Goal: Transaction & Acquisition: Purchase product/service

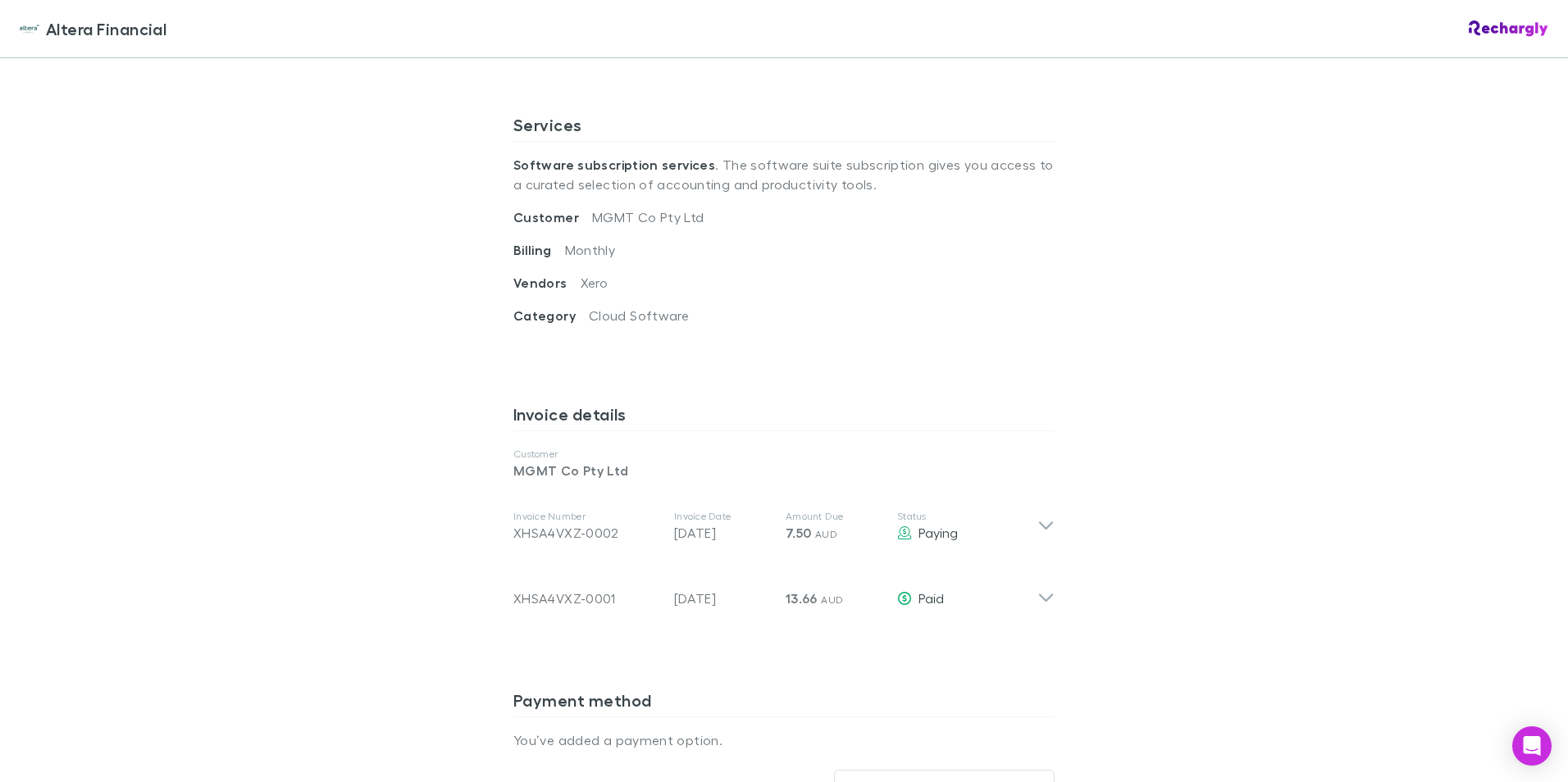
scroll to position [738, 0]
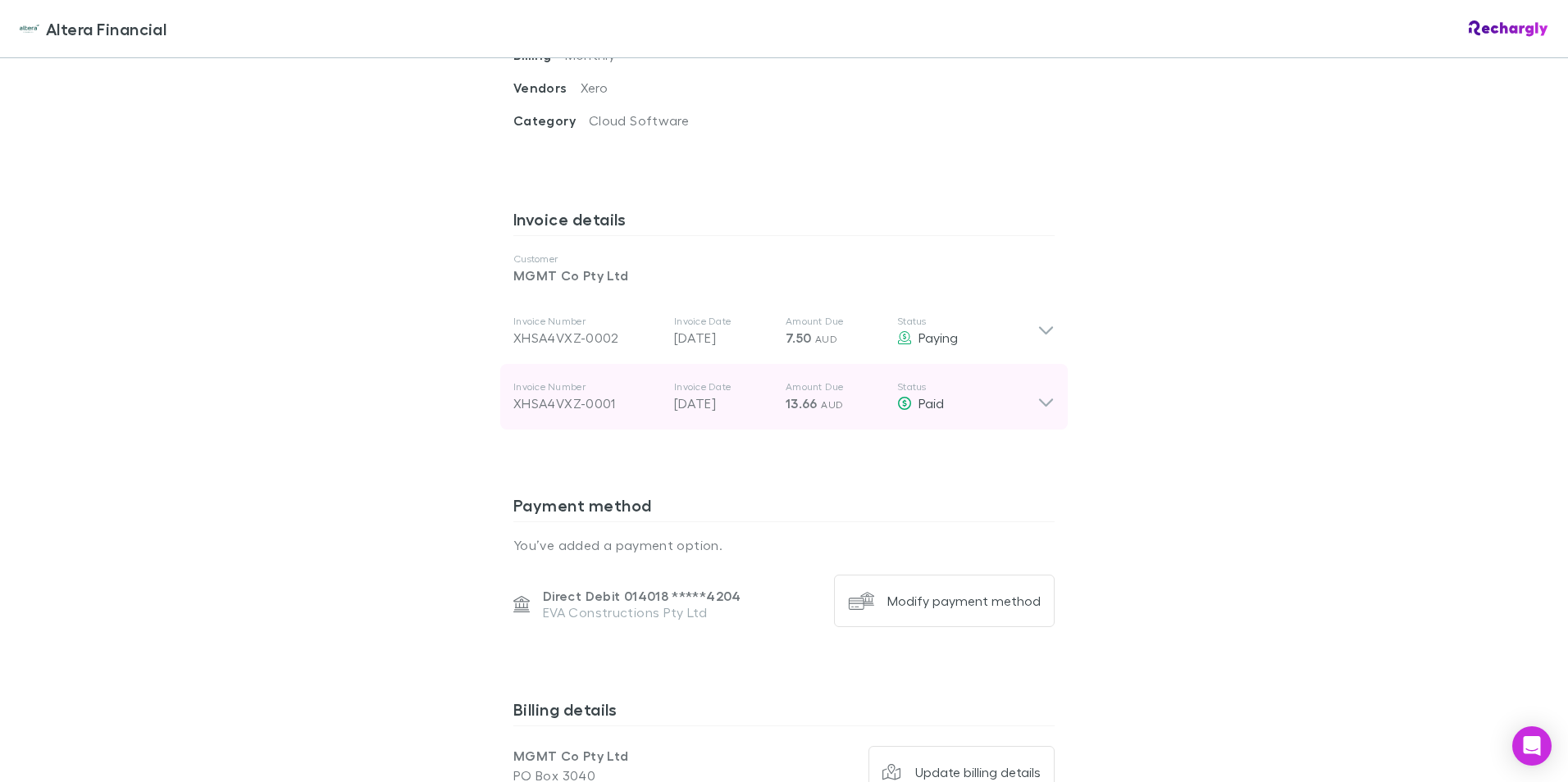
click at [1039, 401] on icon at bounding box center [1046, 403] width 14 height 8
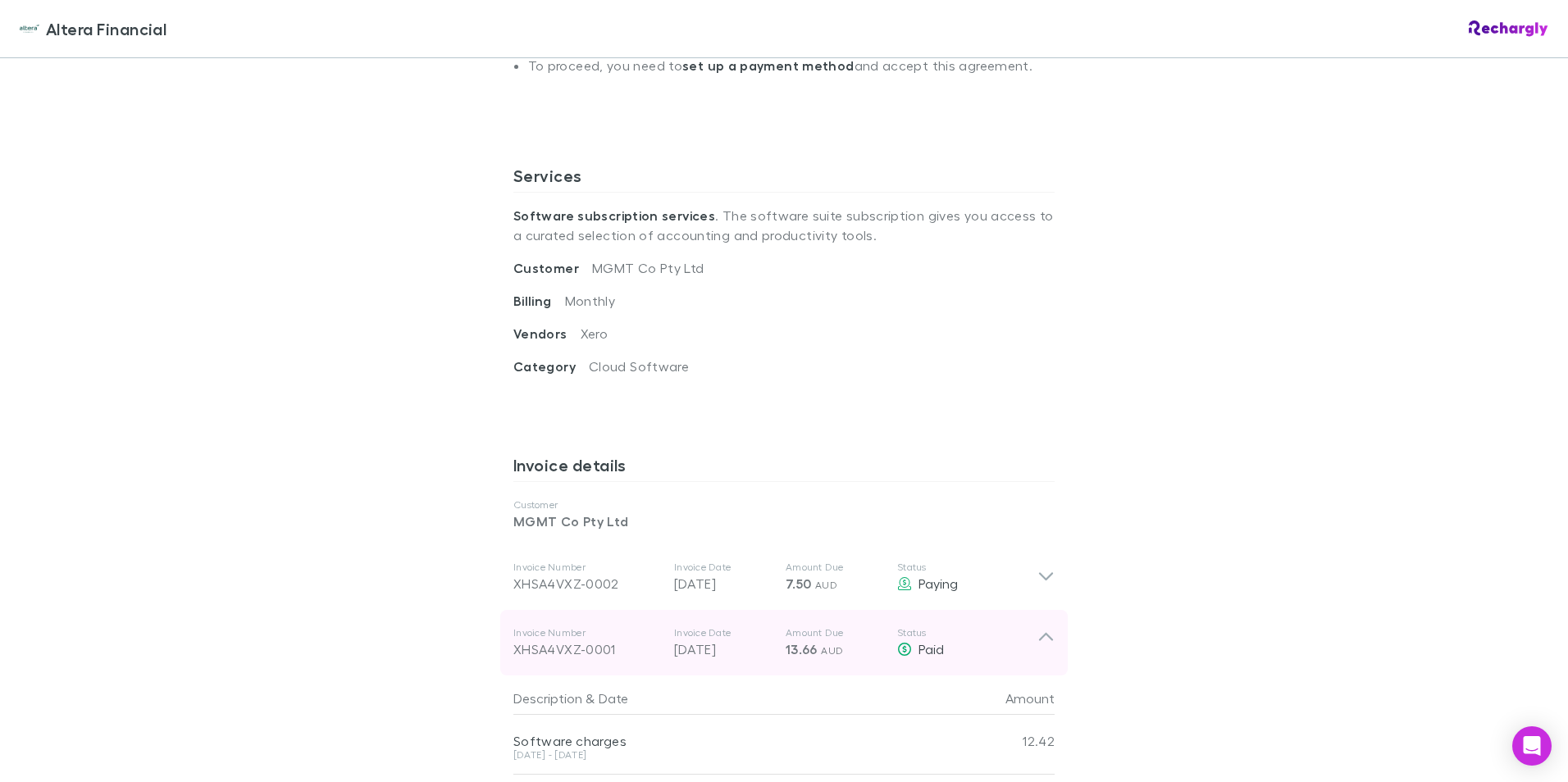
scroll to position [574, 0]
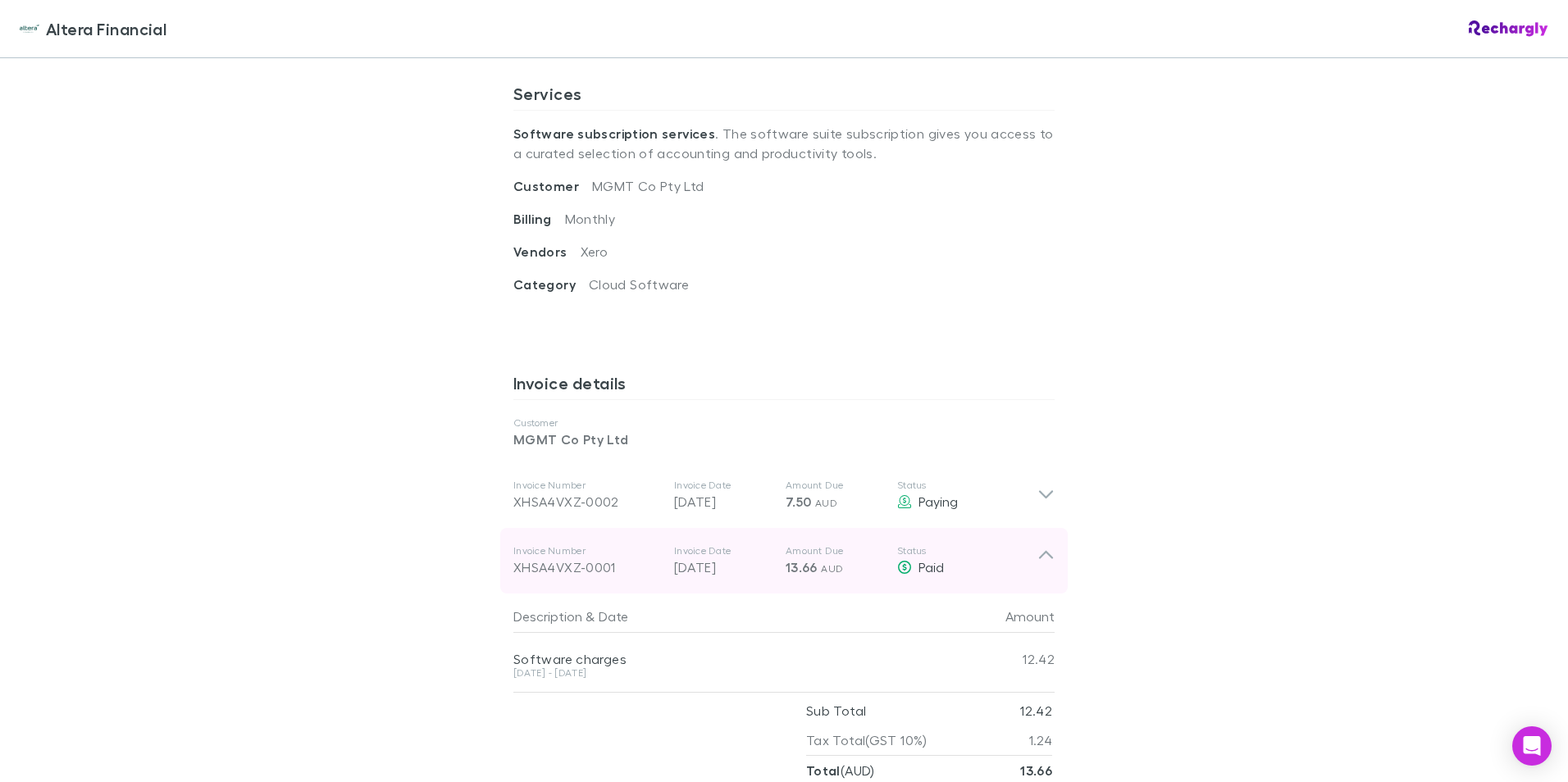
click at [579, 571] on div "XHSA4VXZ-0001" at bounding box center [586, 567] width 147 height 20
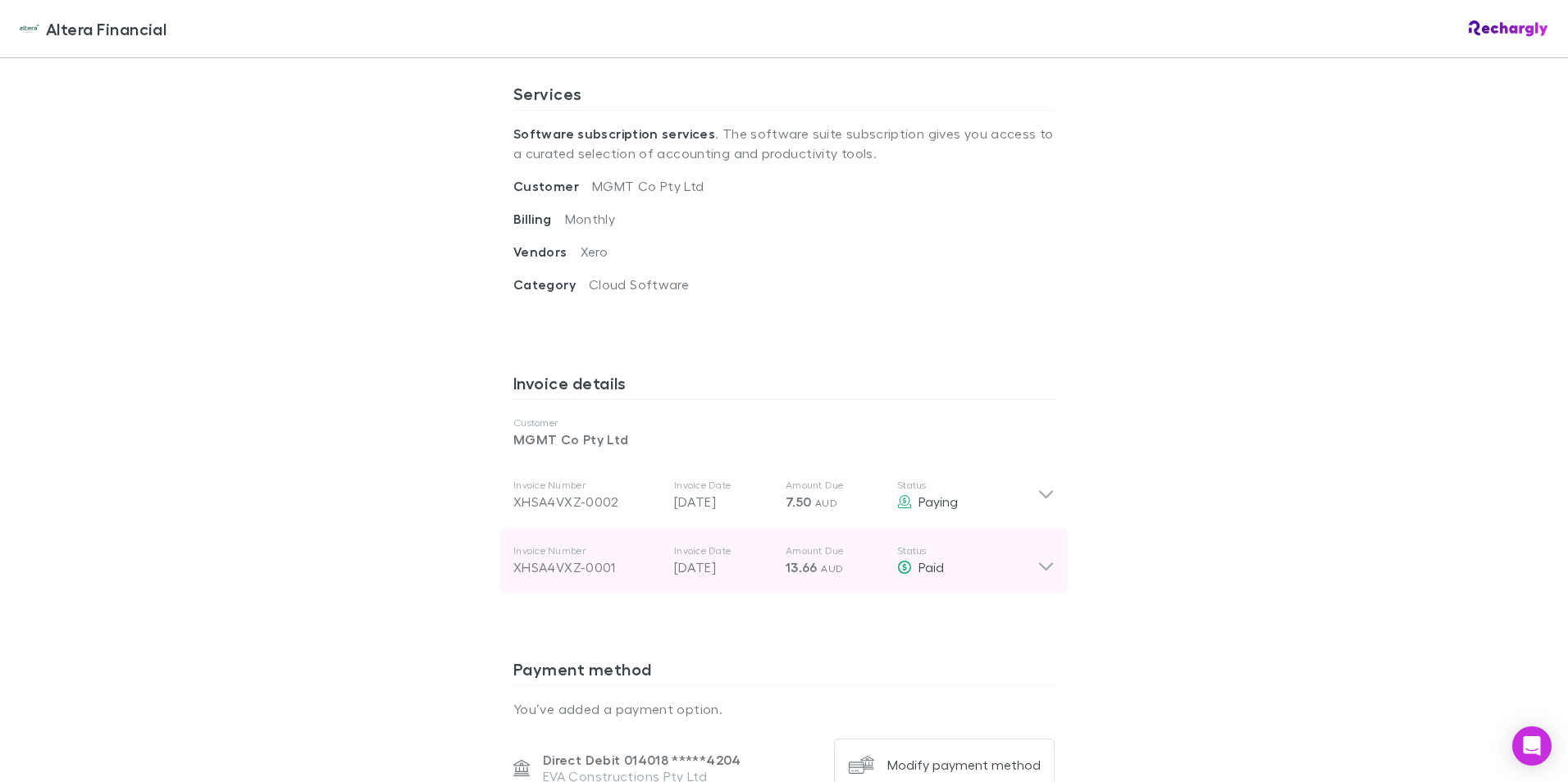
click at [579, 571] on div "XHSA4VXZ-0001" at bounding box center [586, 567] width 147 height 20
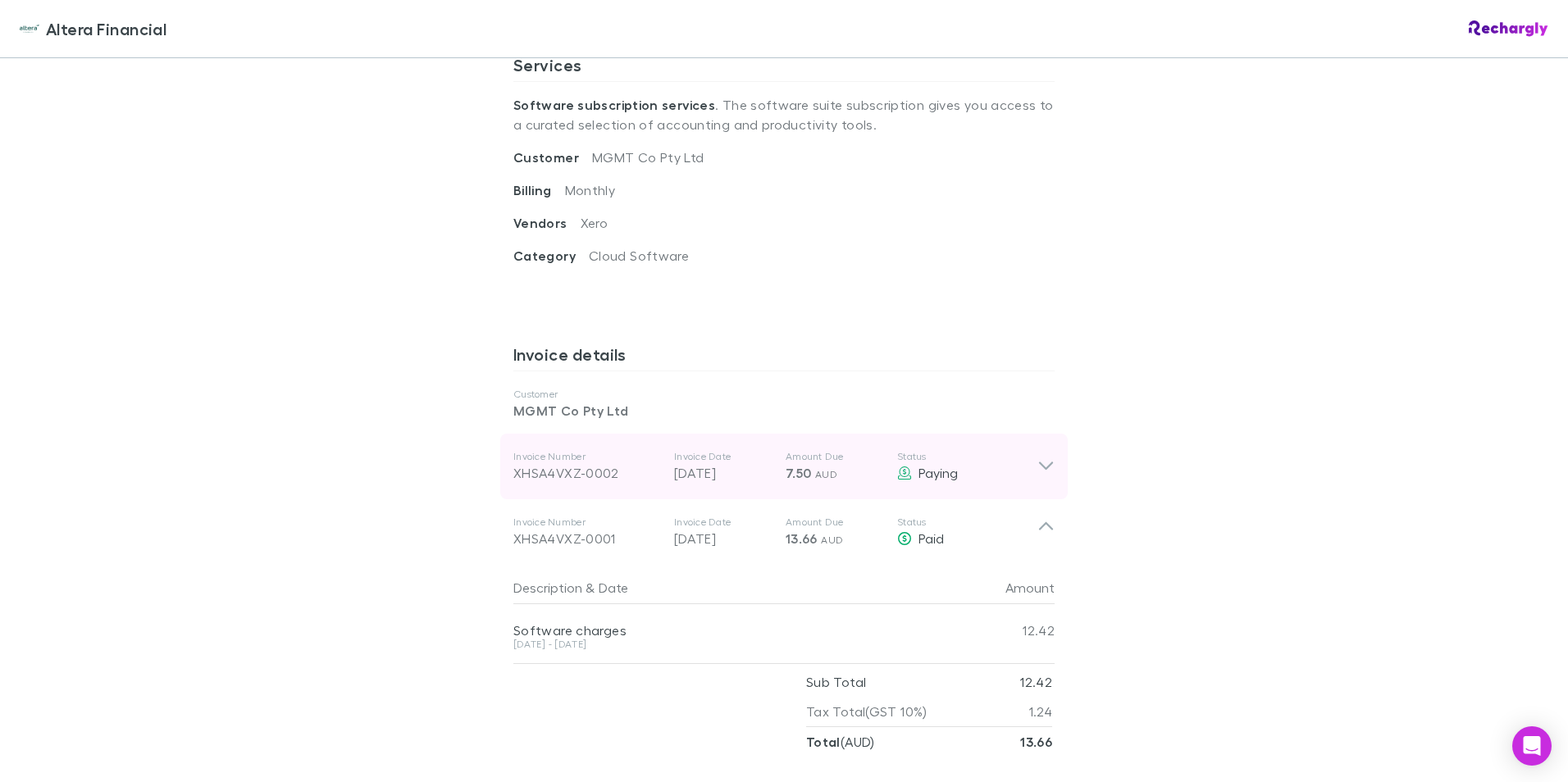
scroll to position [684, 0]
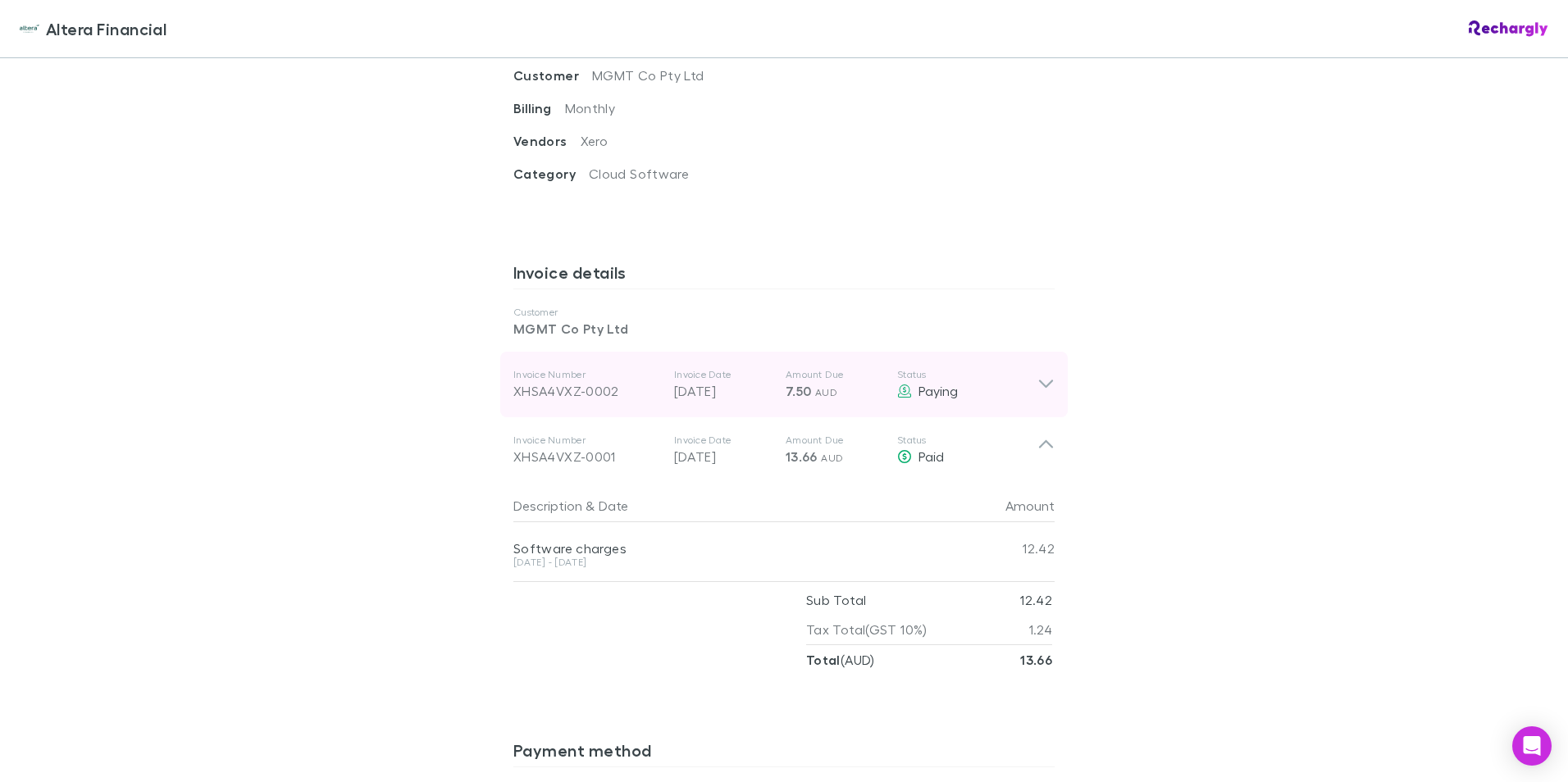
drag, startPoint x: 1037, startPoint y: 383, endPoint x: 1044, endPoint y: 394, distance: 13.0
click at [1039, 383] on icon at bounding box center [1046, 384] width 14 height 8
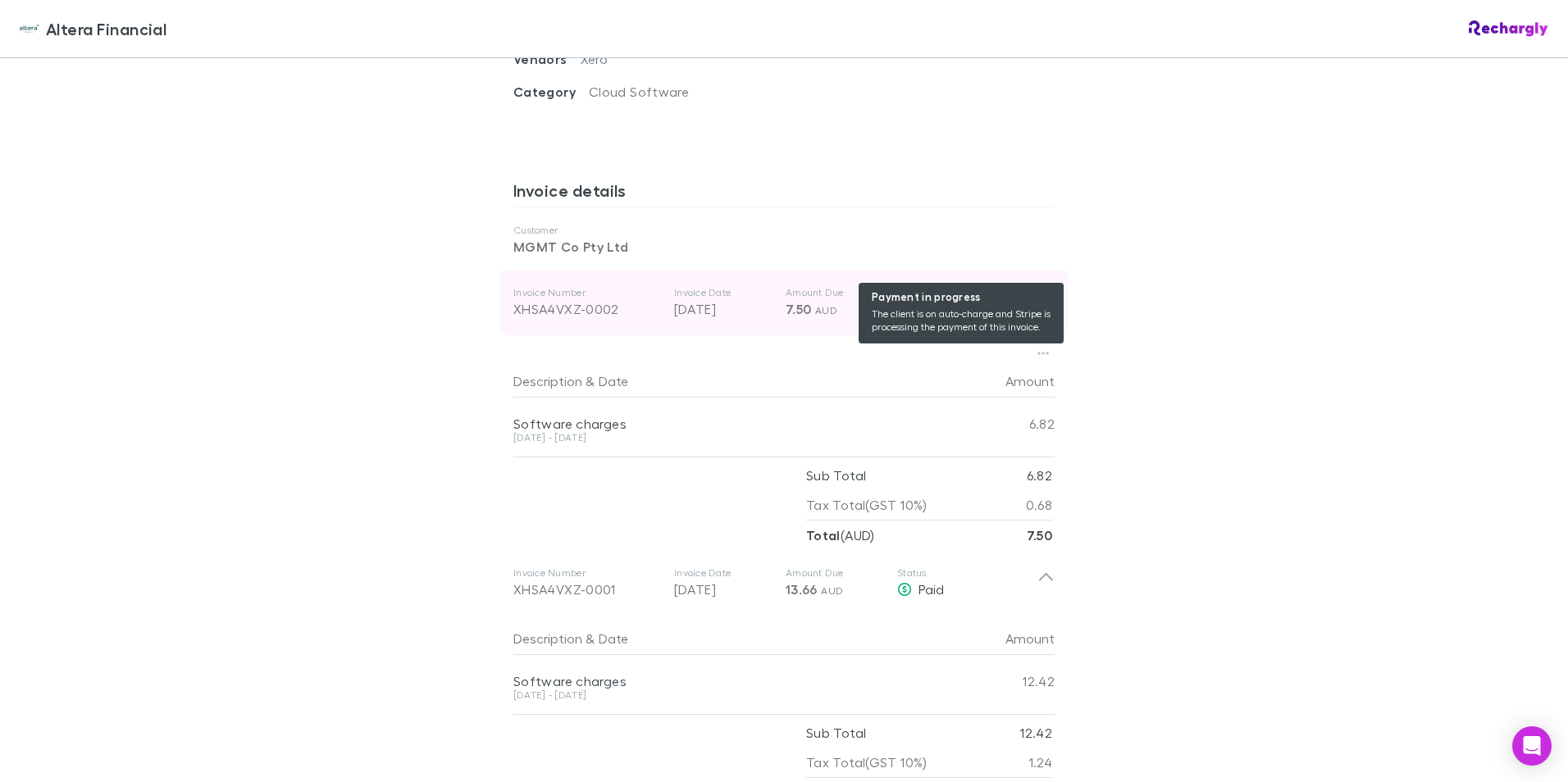
scroll to position [849, 0]
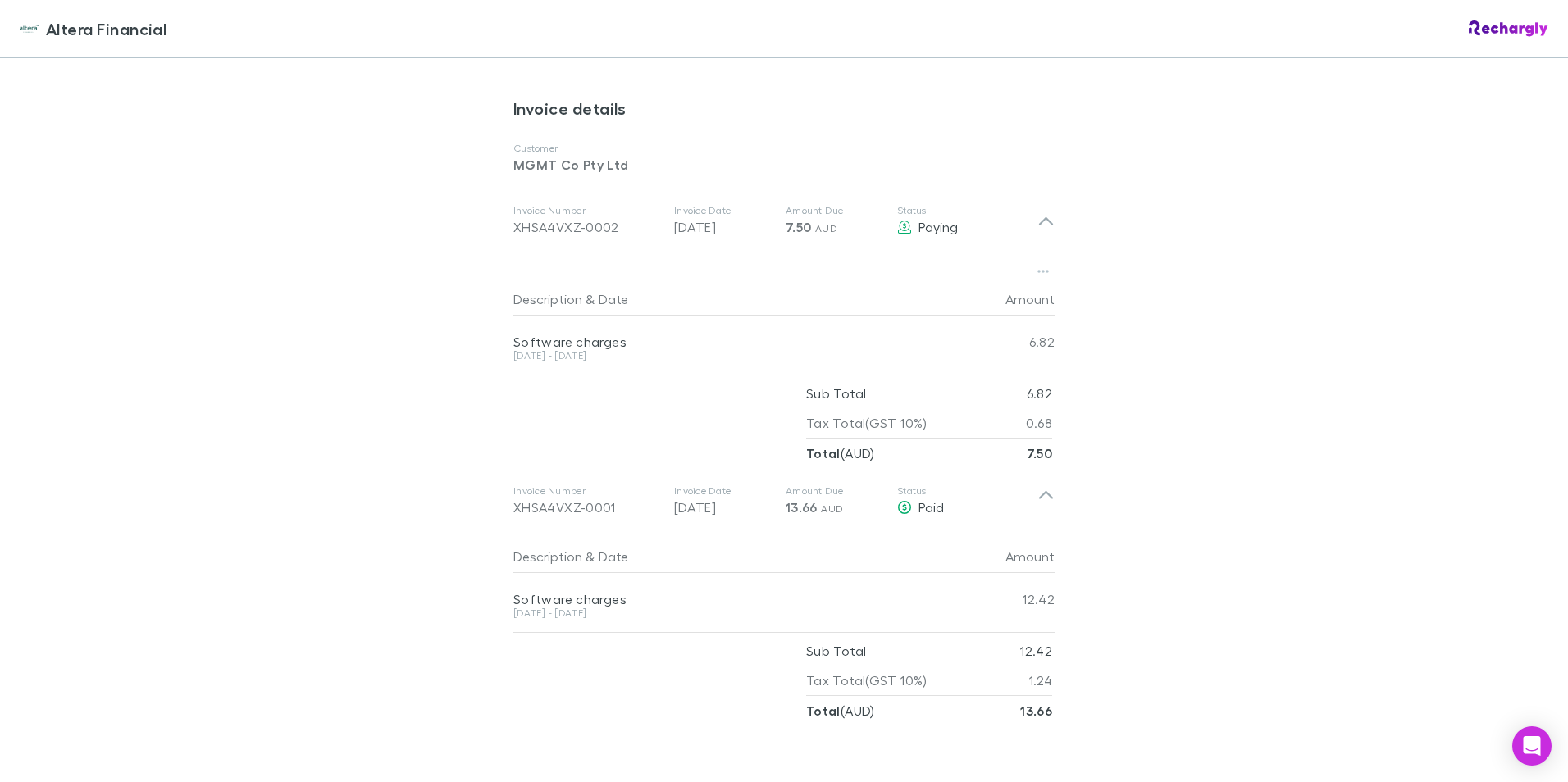
drag, startPoint x: 1185, startPoint y: 597, endPoint x: 716, endPoint y: 700, distance: 480.2
click at [1185, 597] on div "Altera Financial Altera Financial Software subscriptions agreement Altera Finan…" at bounding box center [784, 391] width 1568 height 782
drag, startPoint x: 605, startPoint y: 617, endPoint x: 489, endPoint y: 602, distance: 117.0
click at [489, 602] on div "Altera Financial Altera Financial Software subscriptions agreement Altera Finan…" at bounding box center [784, 391] width 1568 height 782
copy div "Software charges 16 Jun - 11 Aug 2025"
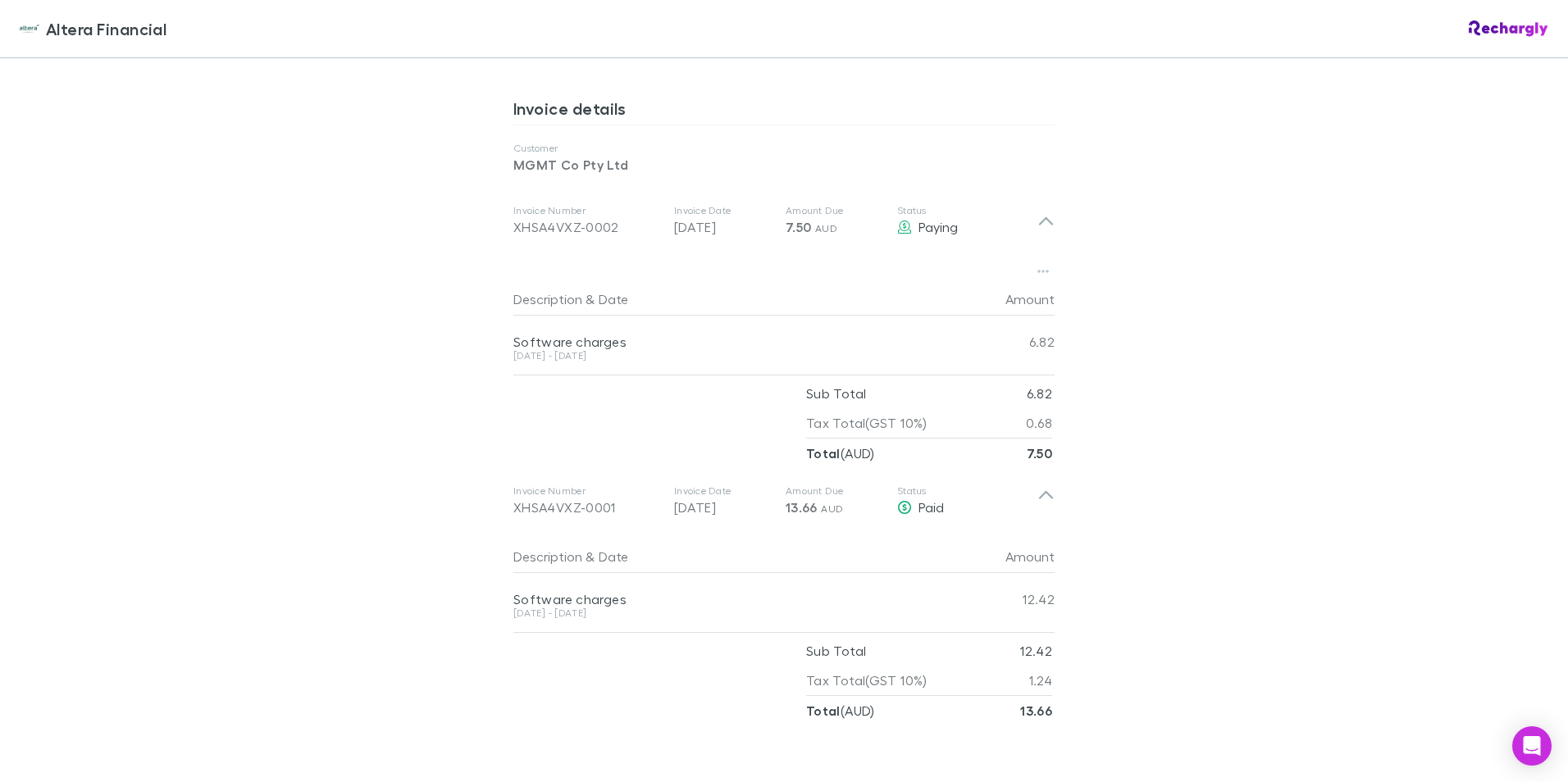
click at [1328, 349] on div "Altera Financial Altera Financial Software subscriptions agreement Altera Finan…" at bounding box center [784, 391] width 1568 height 782
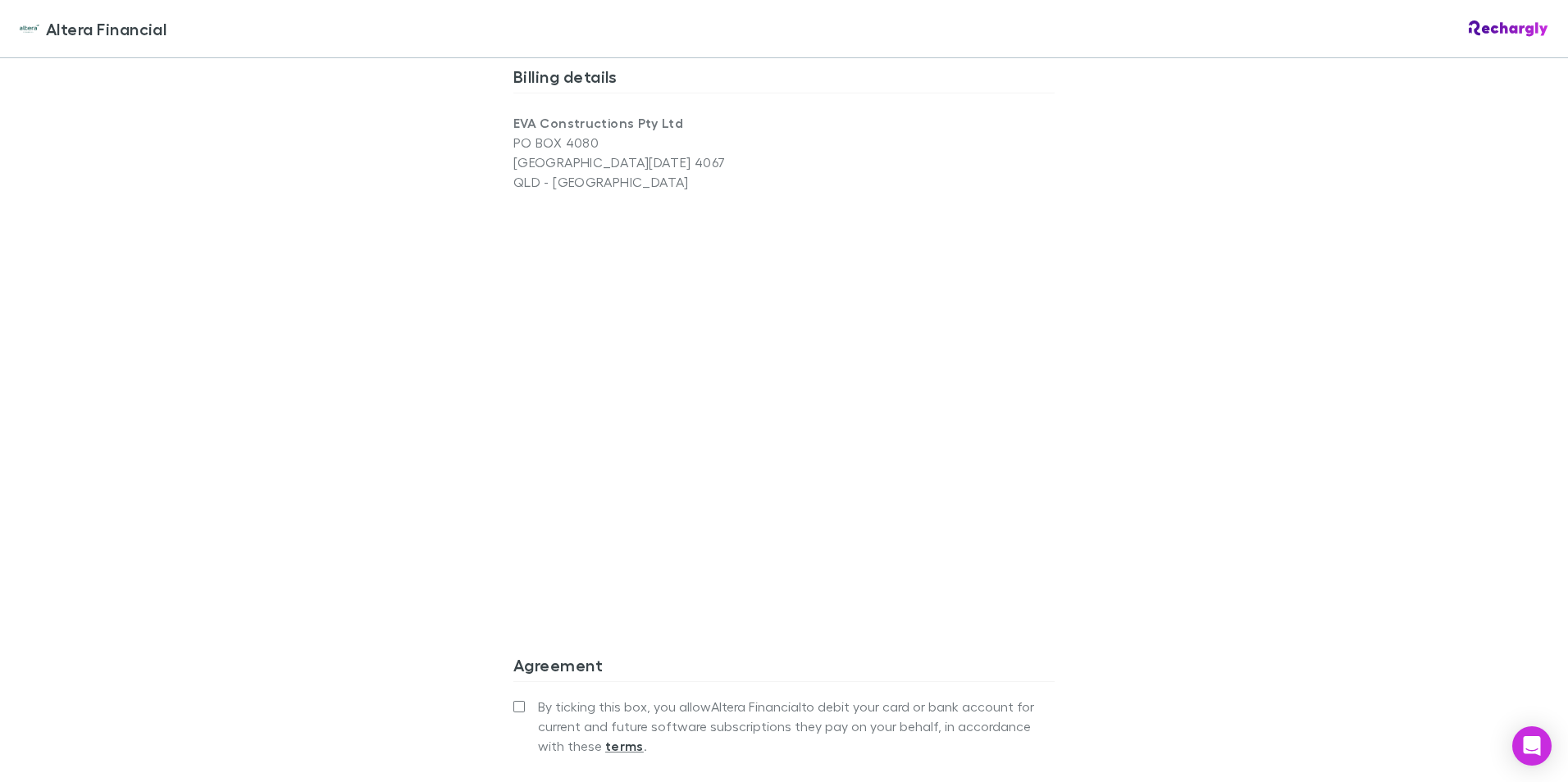
scroll to position [1403, 0]
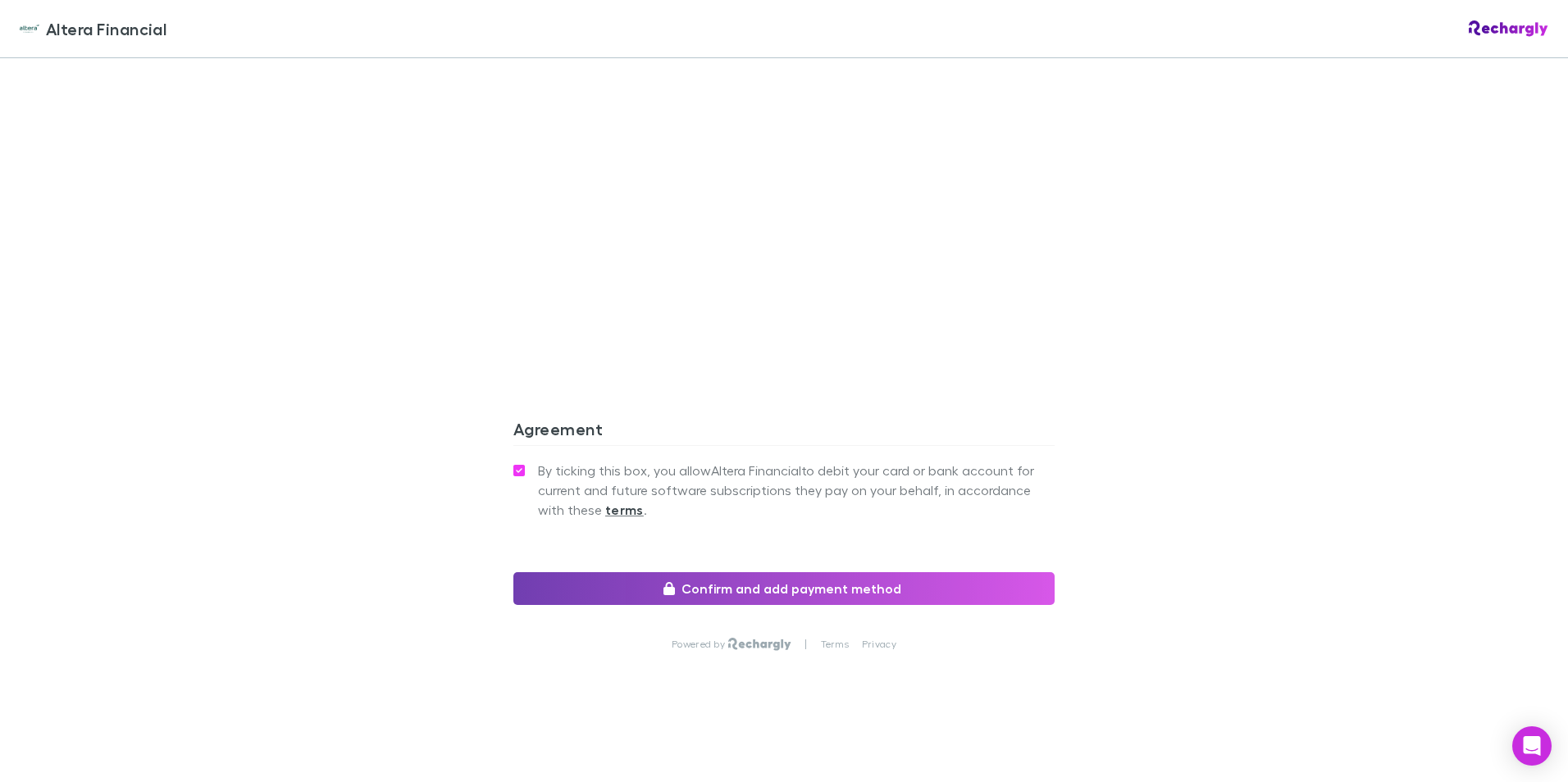
click at [701, 588] on button "Confirm and add payment method" at bounding box center [783, 588] width 541 height 33
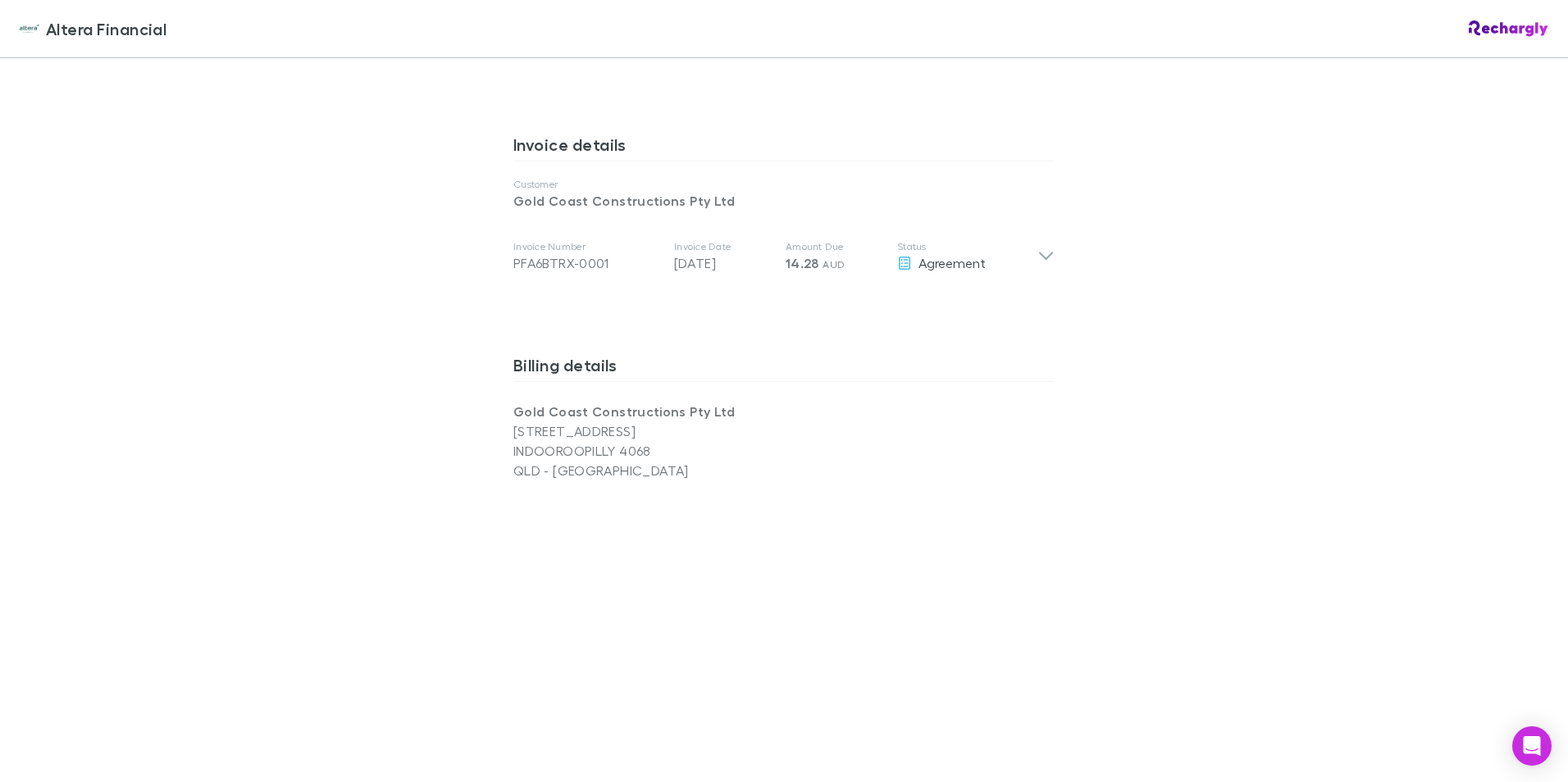
scroll to position [763, 0]
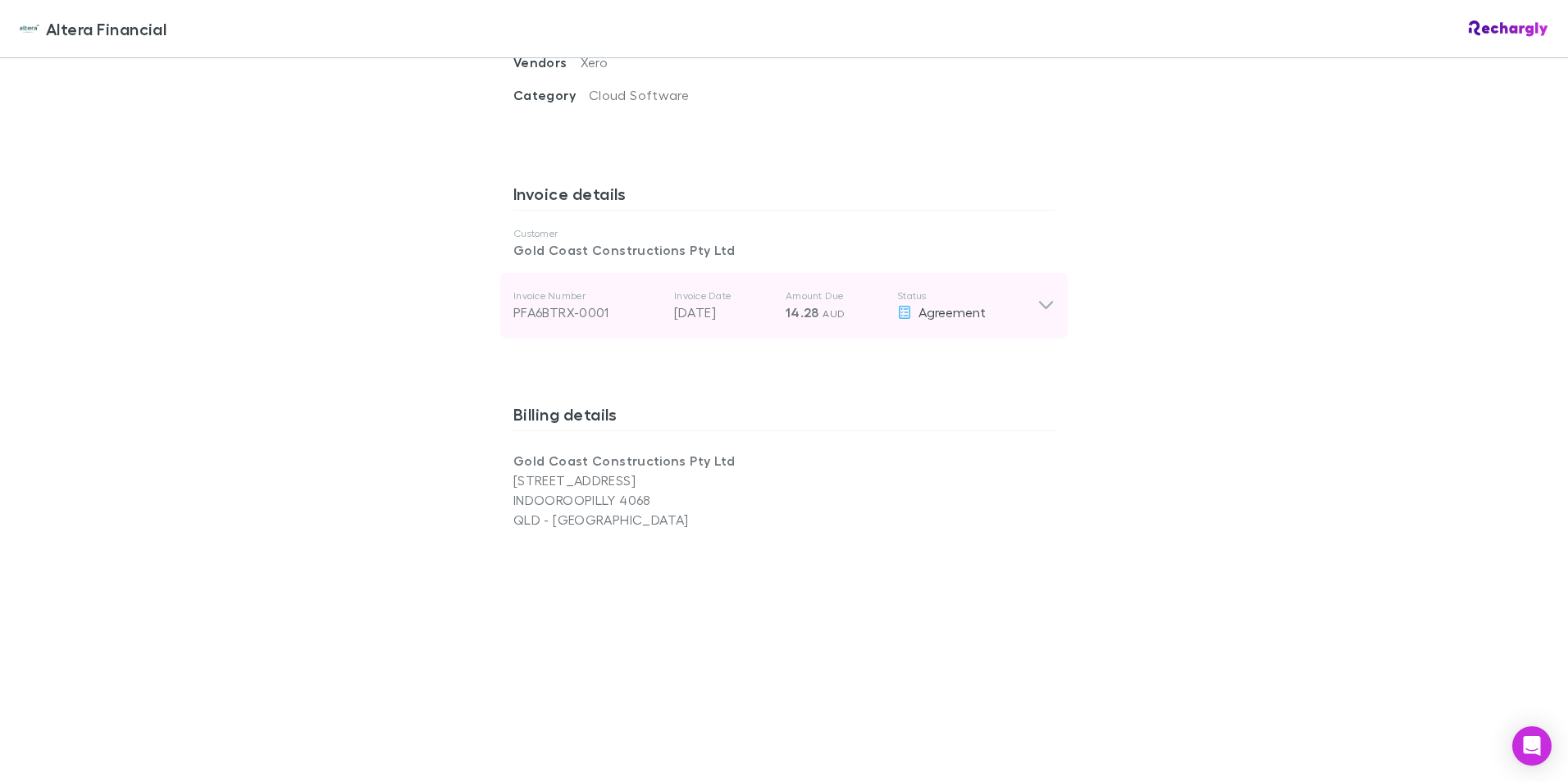
click at [1030, 311] on div "Agreement" at bounding box center [968, 312] width 141 height 20
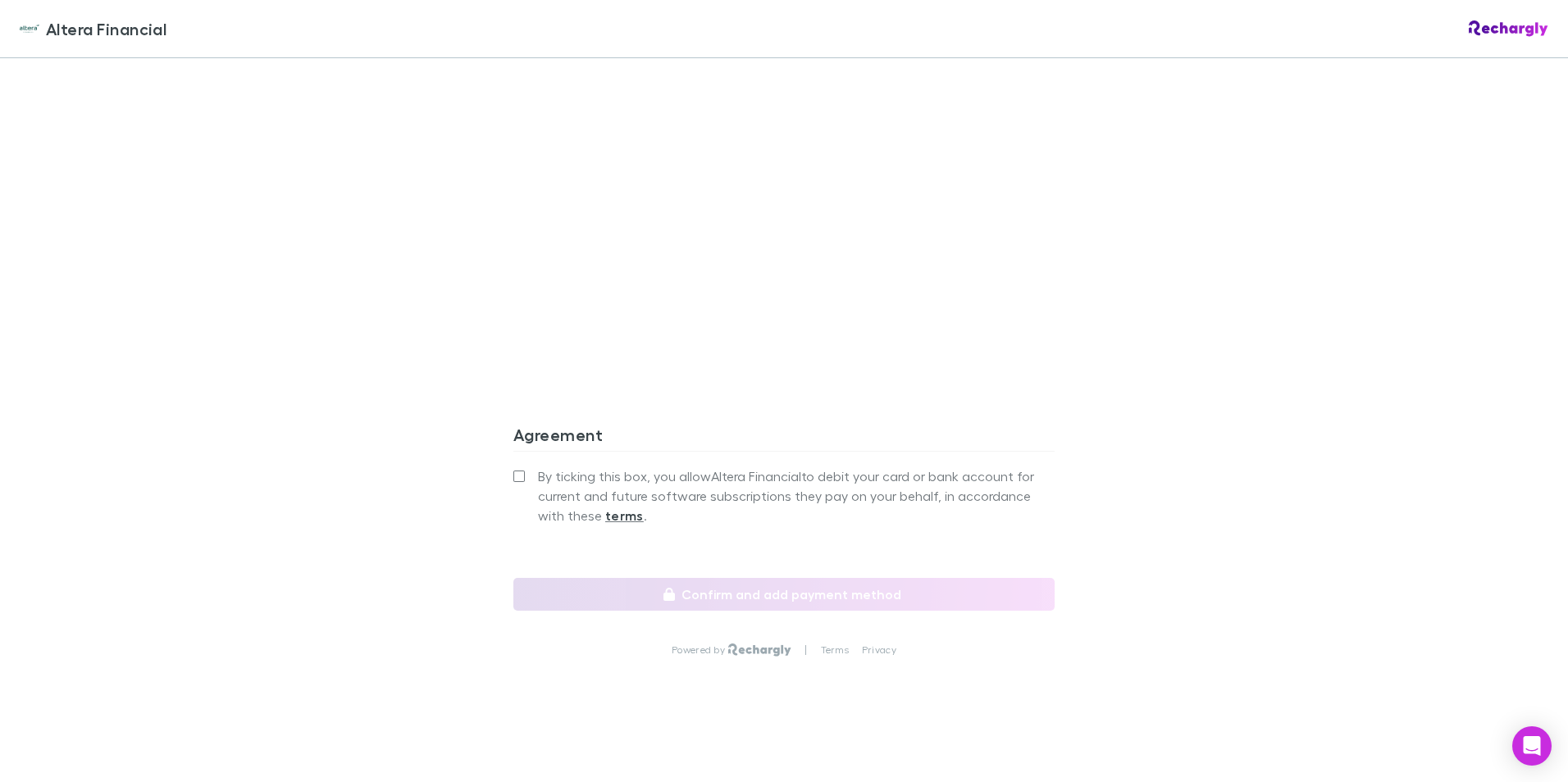
scroll to position [1552, 0]
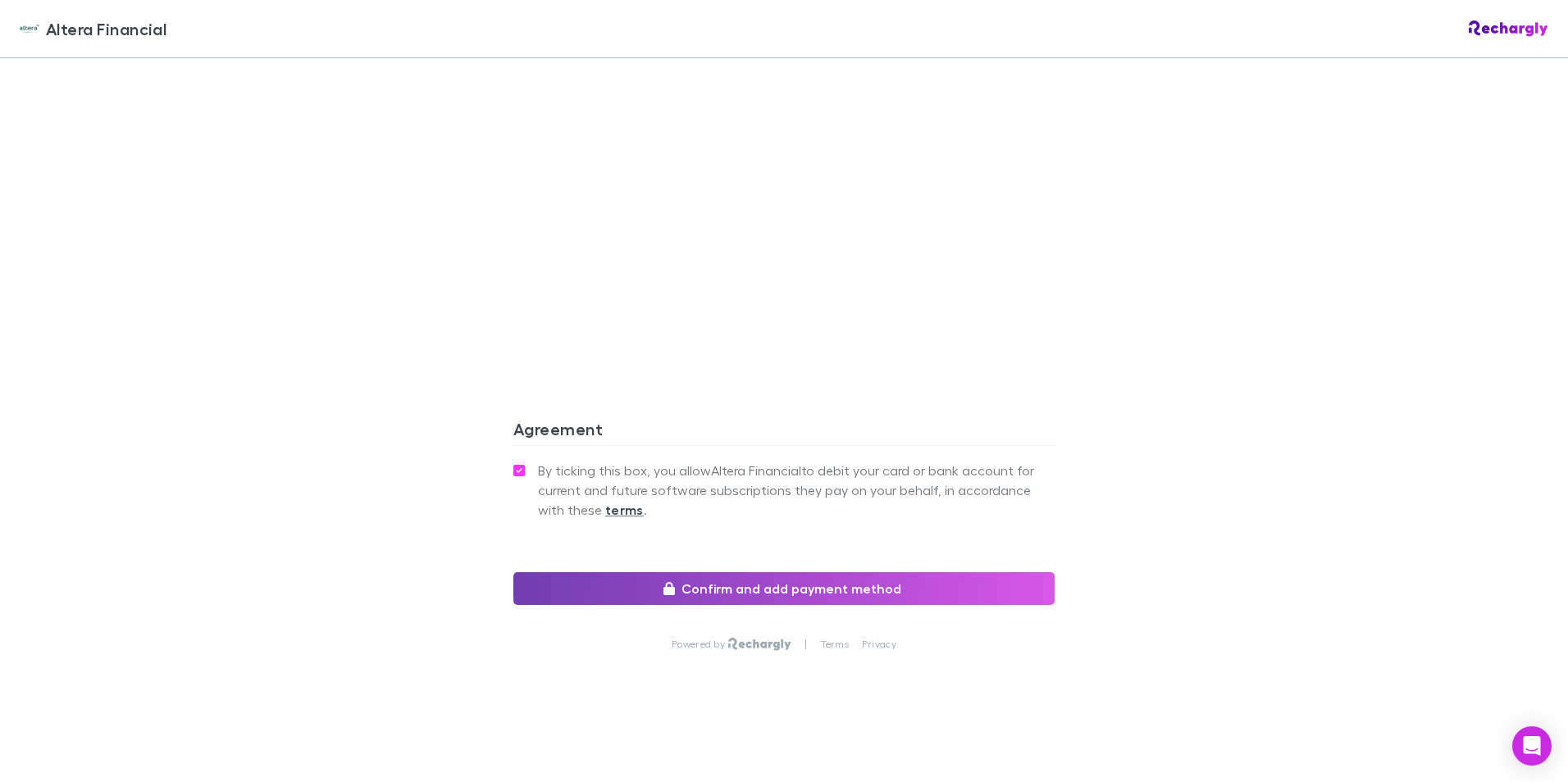
click at [720, 591] on button "Confirm and add payment method" at bounding box center [783, 588] width 541 height 33
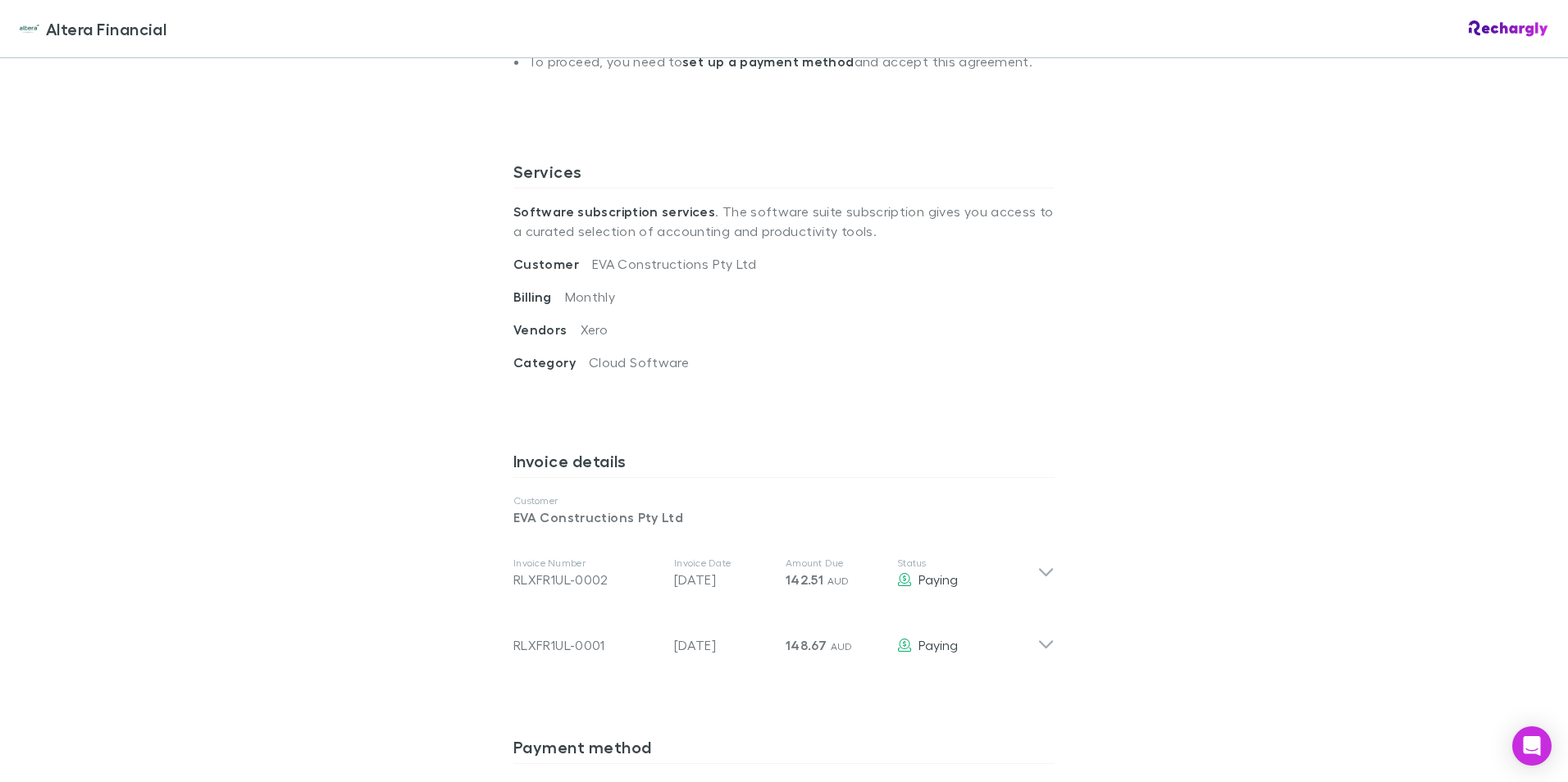
scroll to position [574, 0]
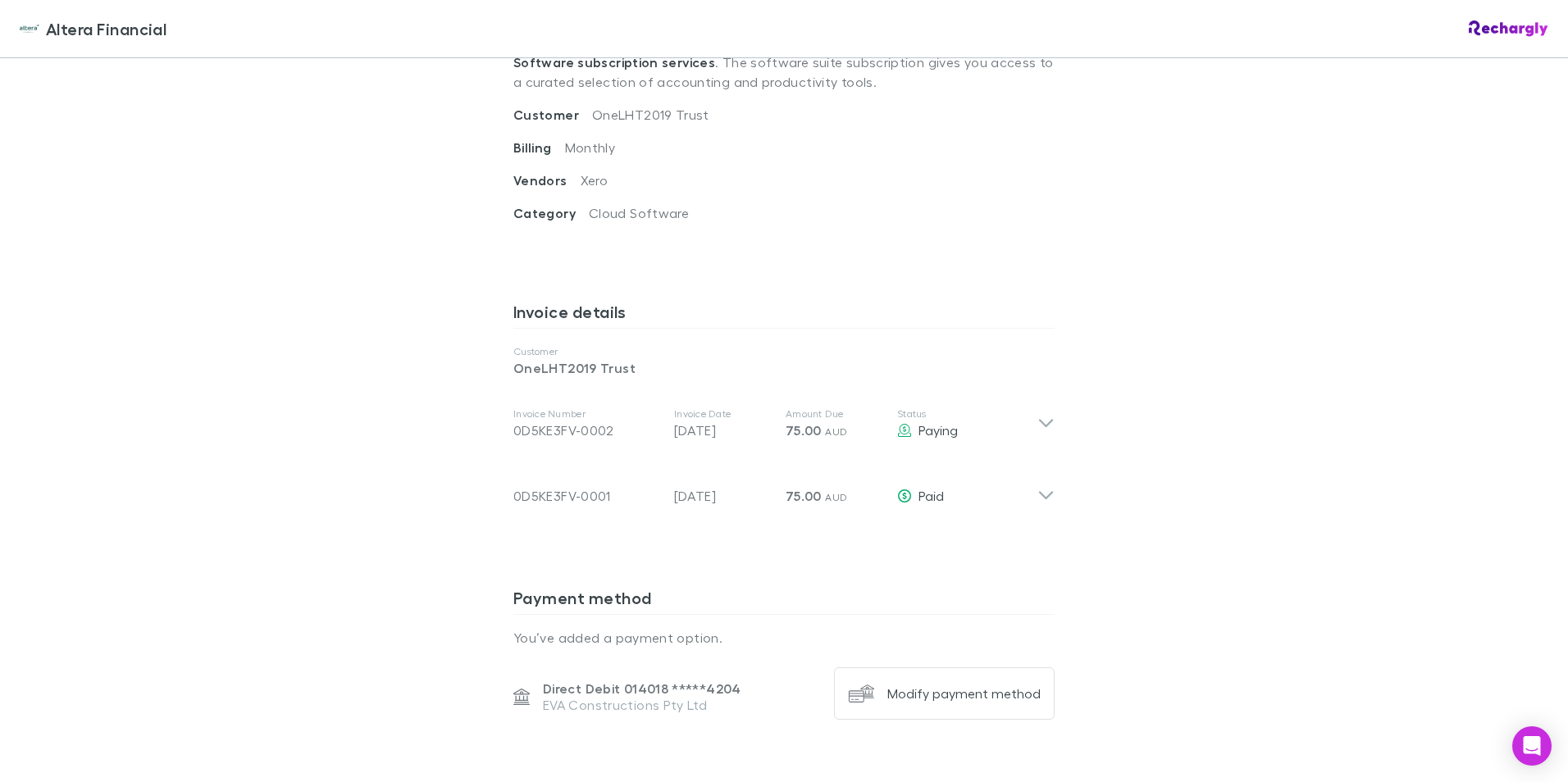
scroll to position [656, 0]
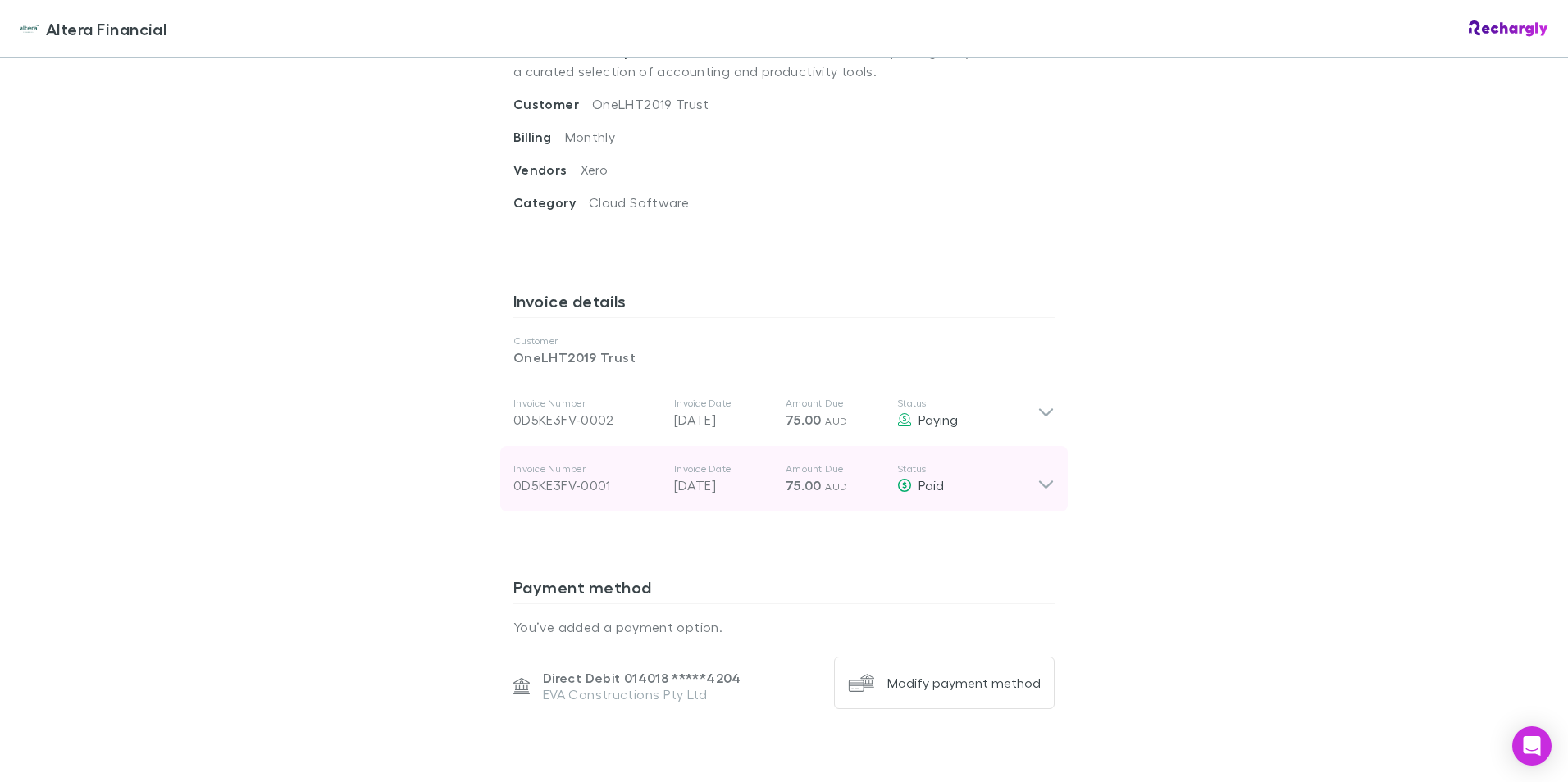
click at [1039, 481] on icon at bounding box center [1046, 478] width 17 height 33
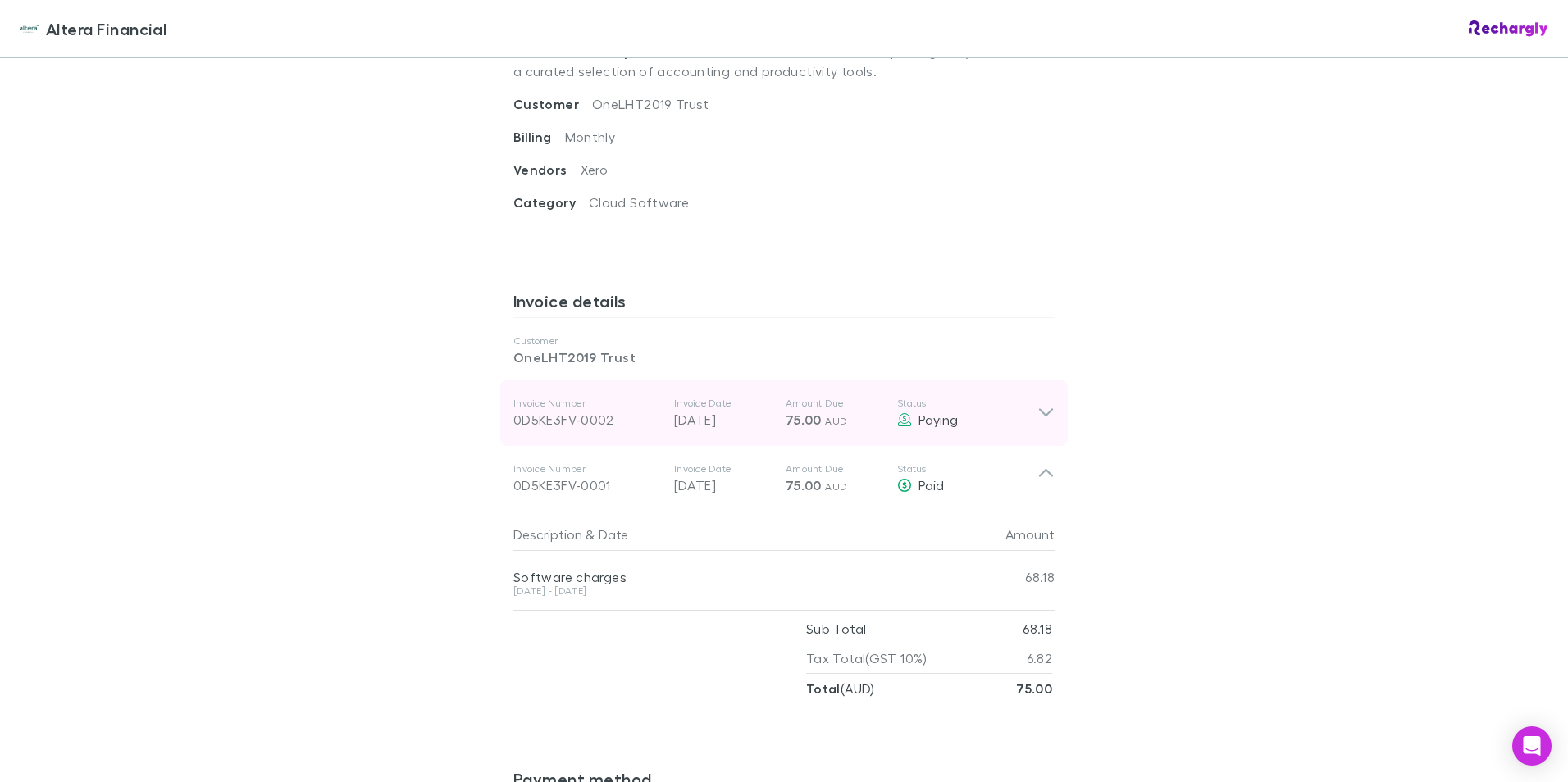
click at [1039, 415] on icon at bounding box center [1046, 413] width 14 height 8
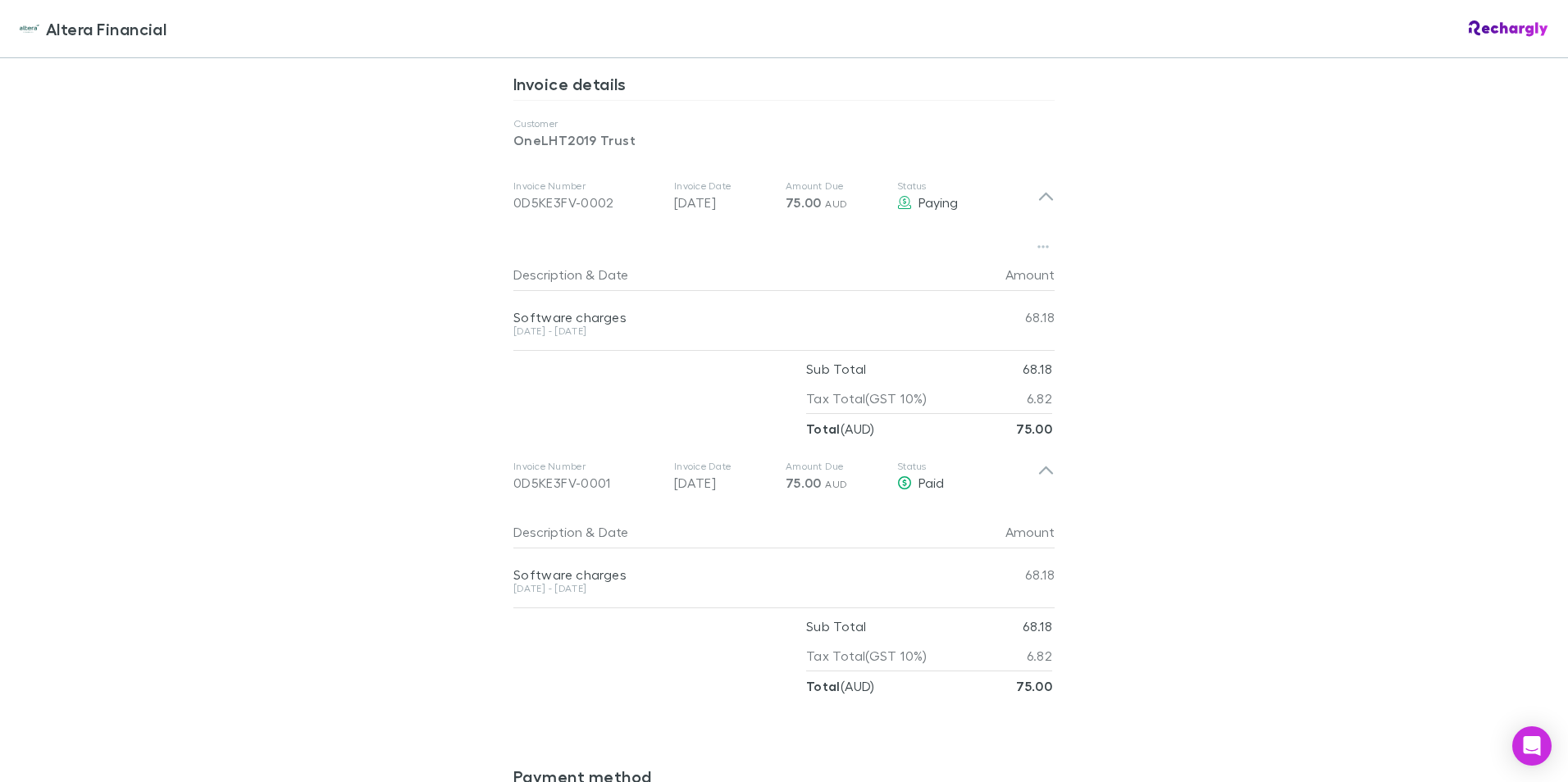
scroll to position [902, 0]
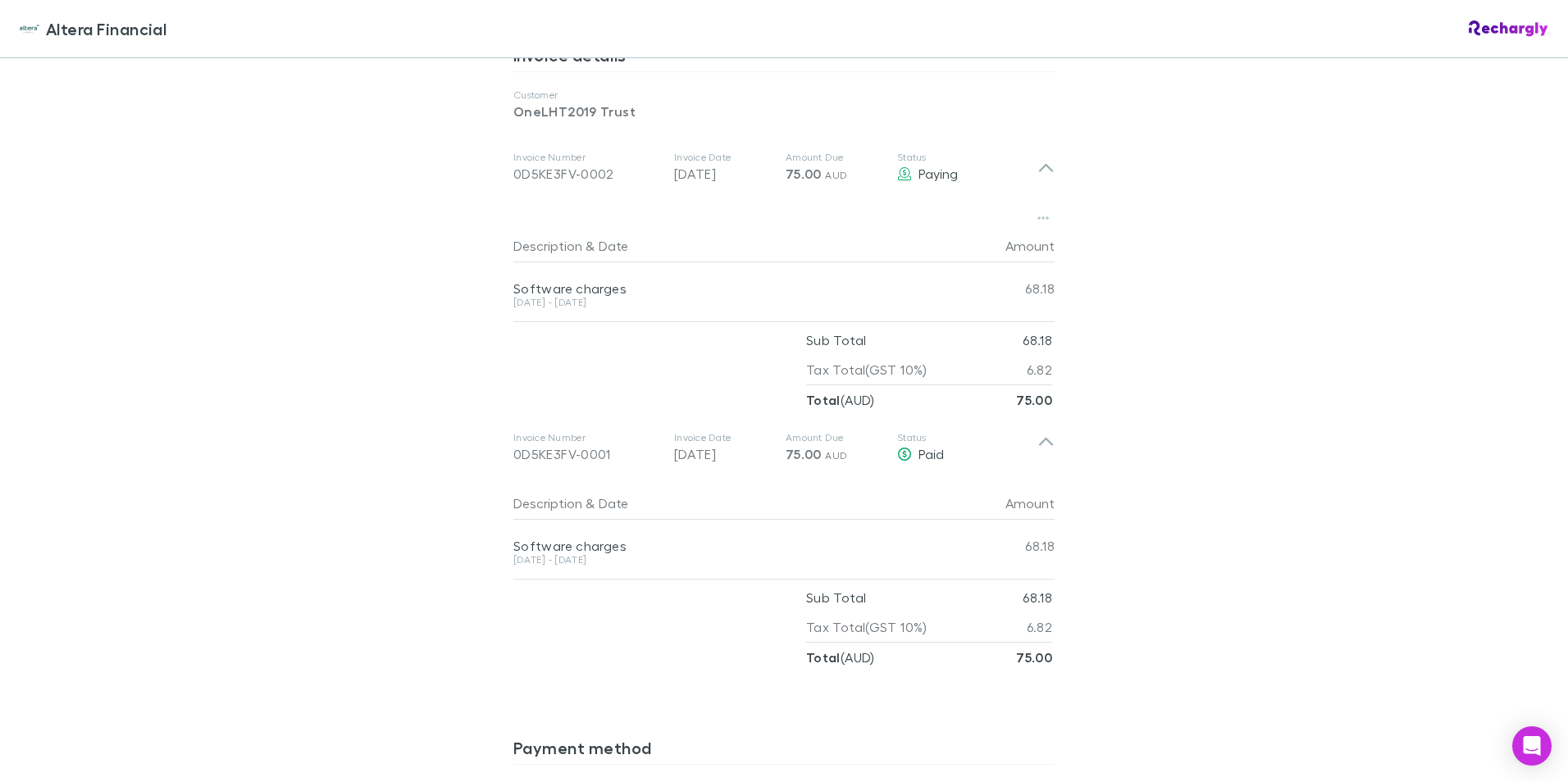
click at [688, 667] on div at bounding box center [659, 627] width 293 height 89
drag, startPoint x: 598, startPoint y: 563, endPoint x: 493, endPoint y: 550, distance: 105.8
click at [500, 550] on div "Description & Date Amount Software charges [DATE] - [DATE] 68.18 Sub Total 68.1…" at bounding box center [783, 576] width 567 height 192
copy div "Software charges [DATE] - [DATE]"
drag, startPoint x: 610, startPoint y: 305, endPoint x: 441, endPoint y: 280, distance: 170.8
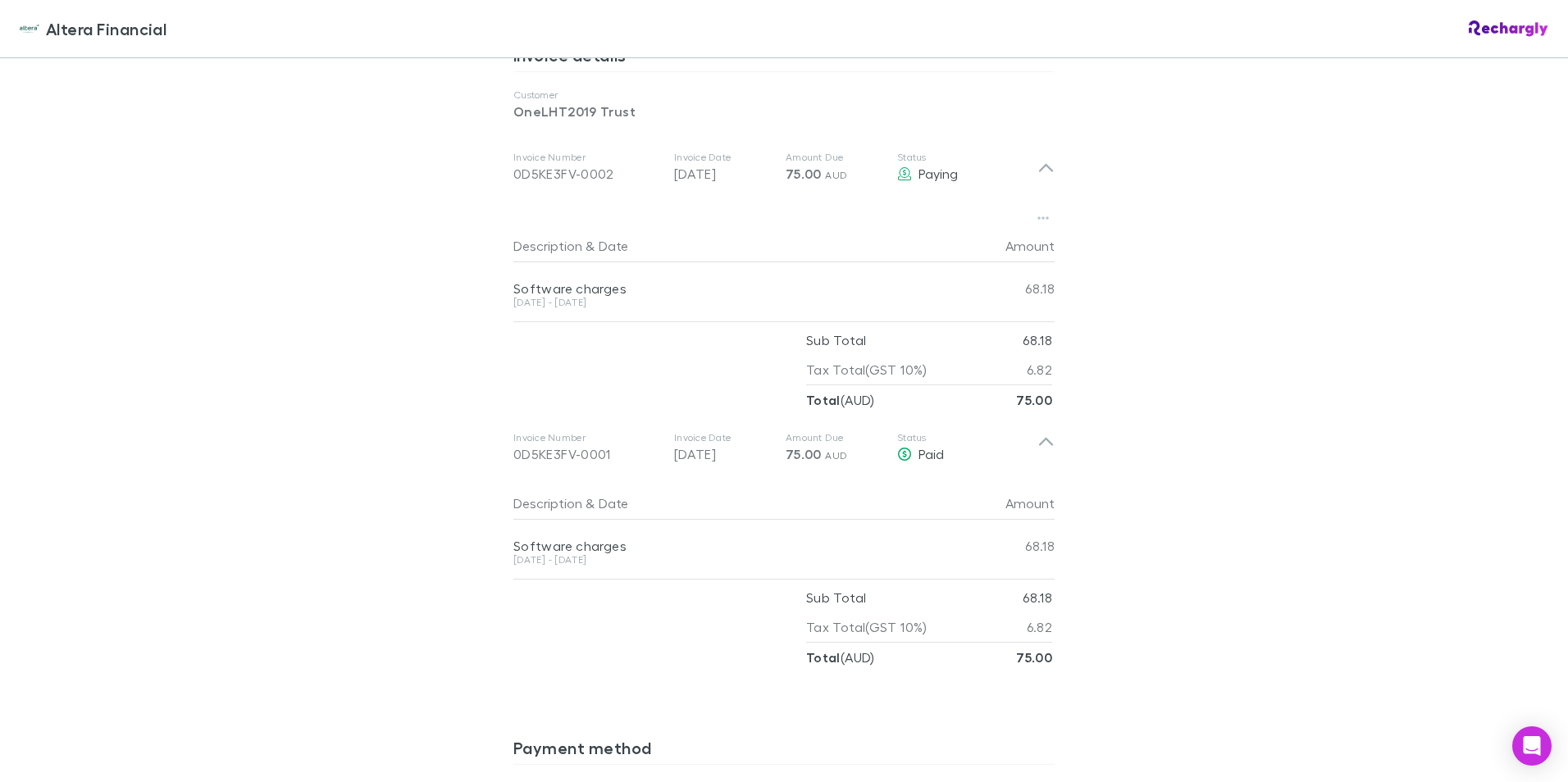
click at [441, 280] on div "Altera Financial Altera Financial Software subscriptions agreement Altera Finan…" at bounding box center [784, 391] width 1568 height 782
copy div "Software charges [DATE] - [DATE]"
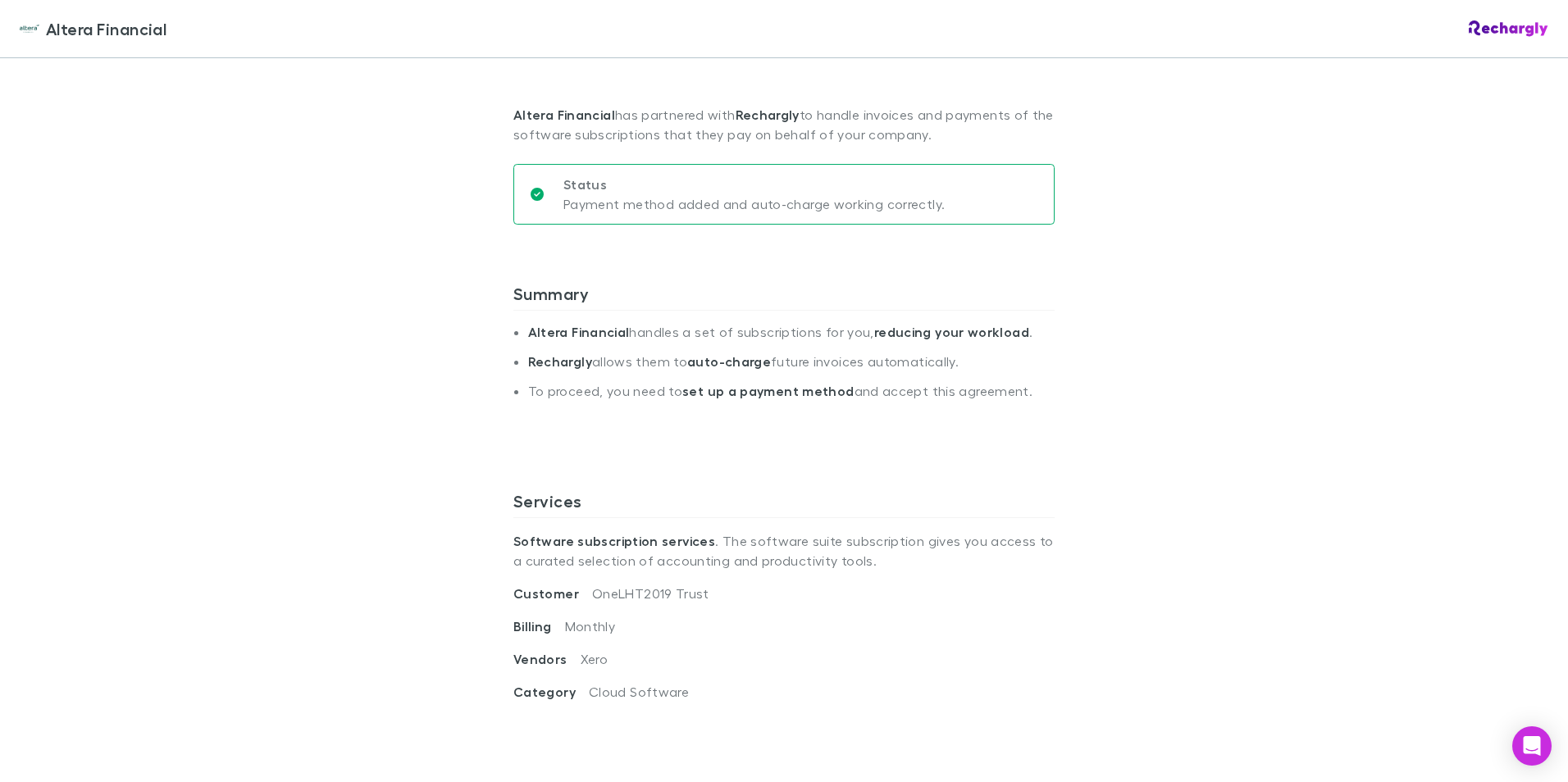
scroll to position [0, 0]
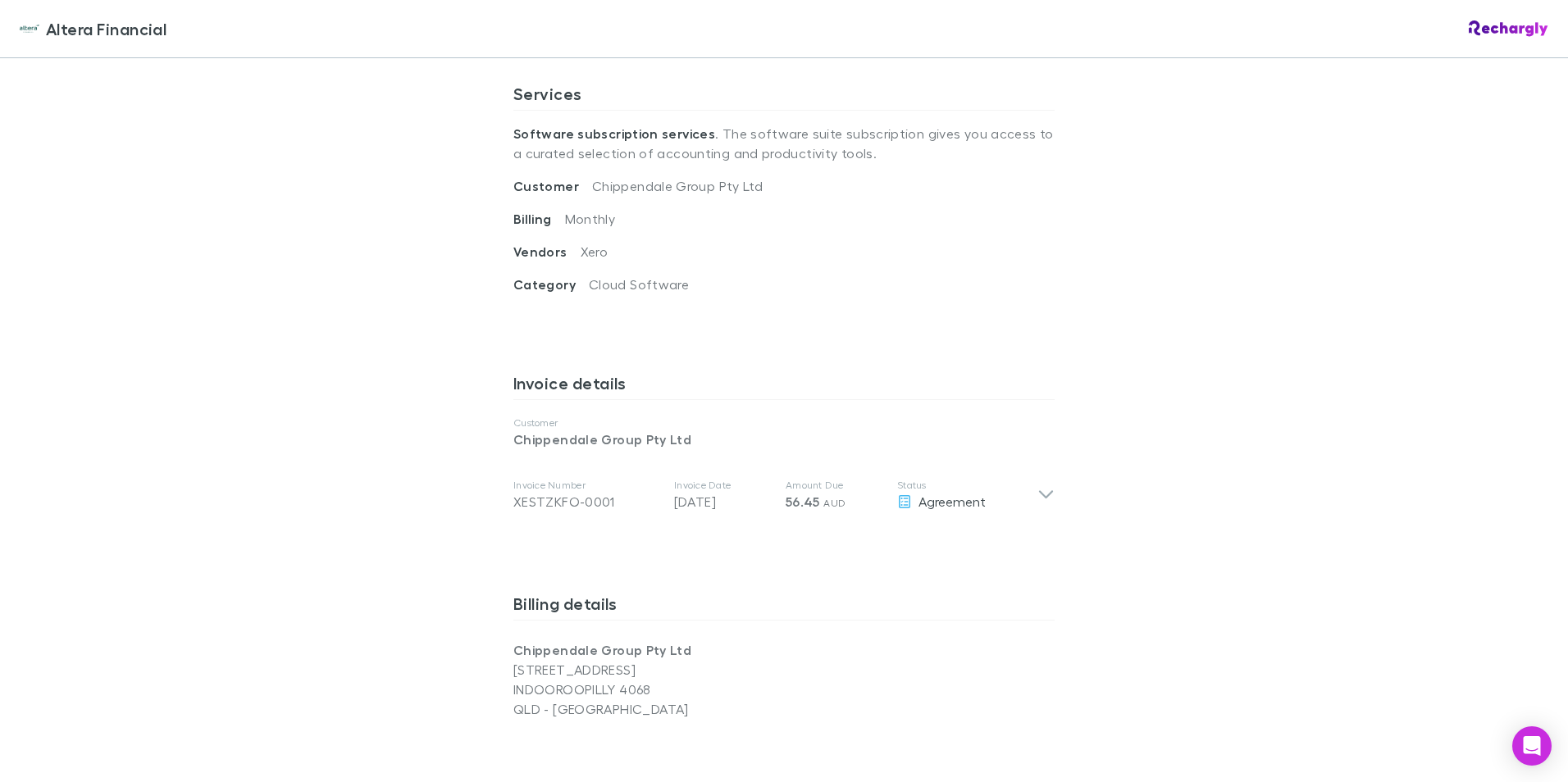
scroll to position [656, 0]
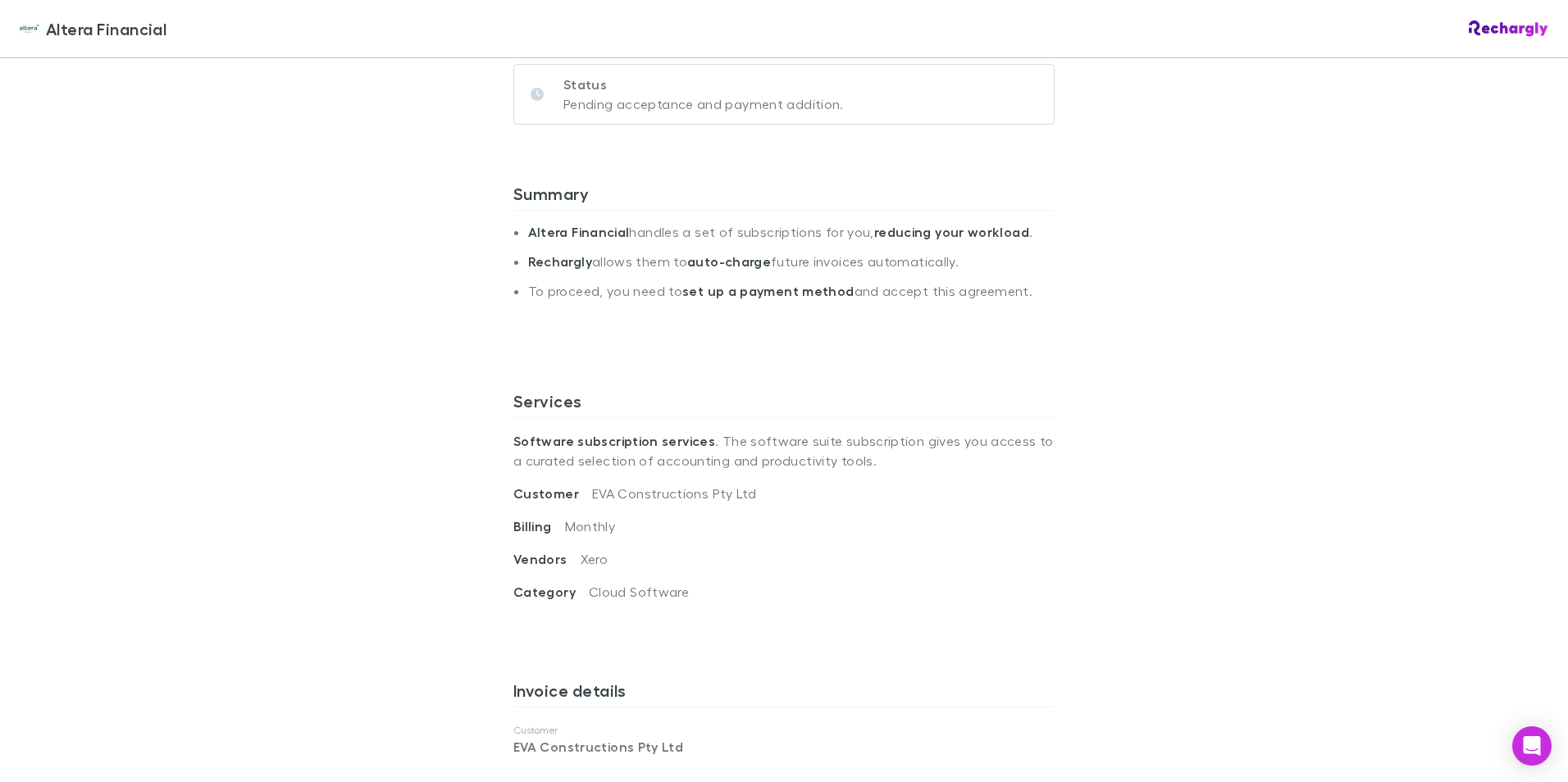
scroll to position [82, 0]
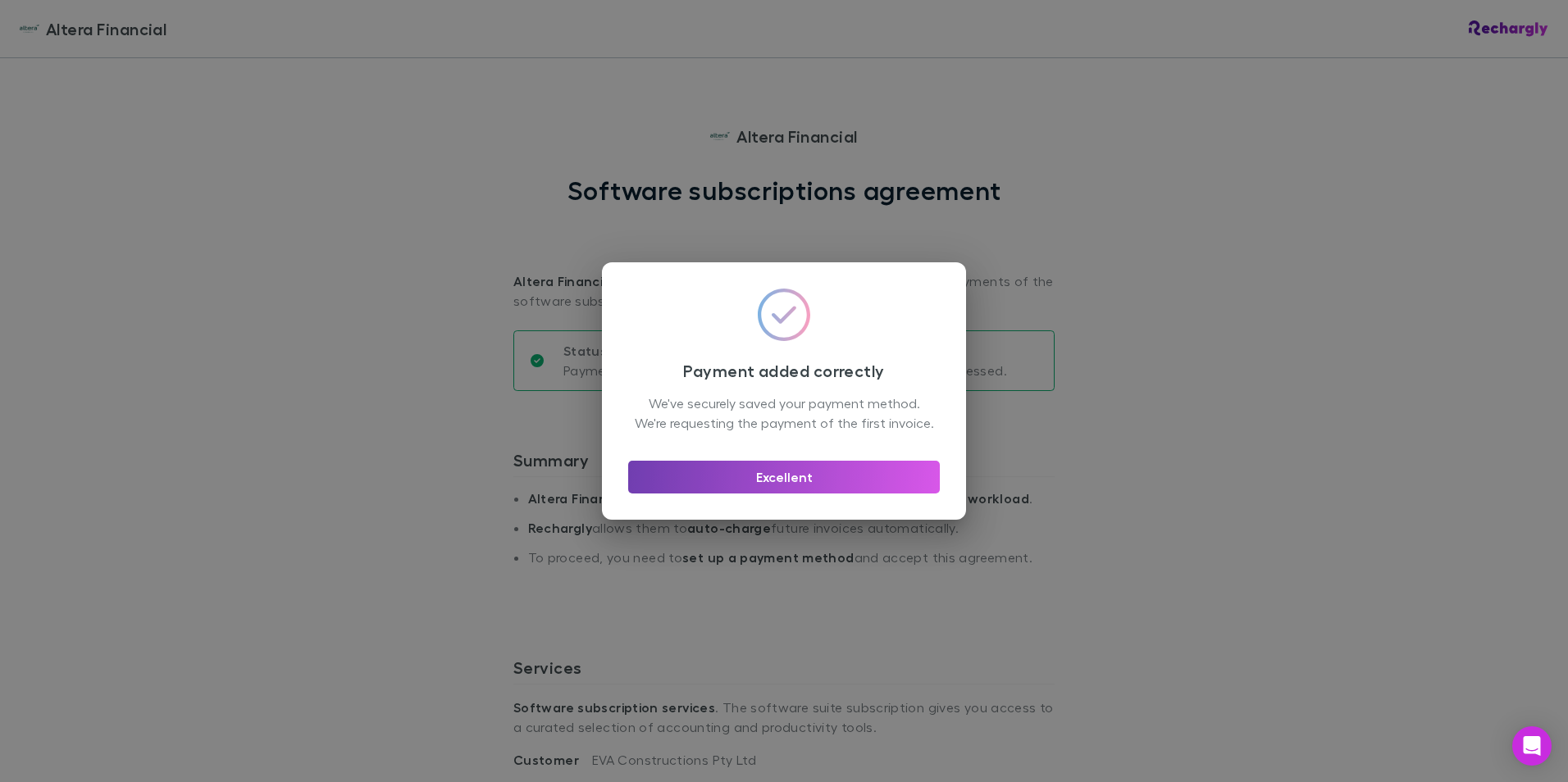
click at [767, 481] on button "Excellent" at bounding box center [784, 476] width 311 height 33
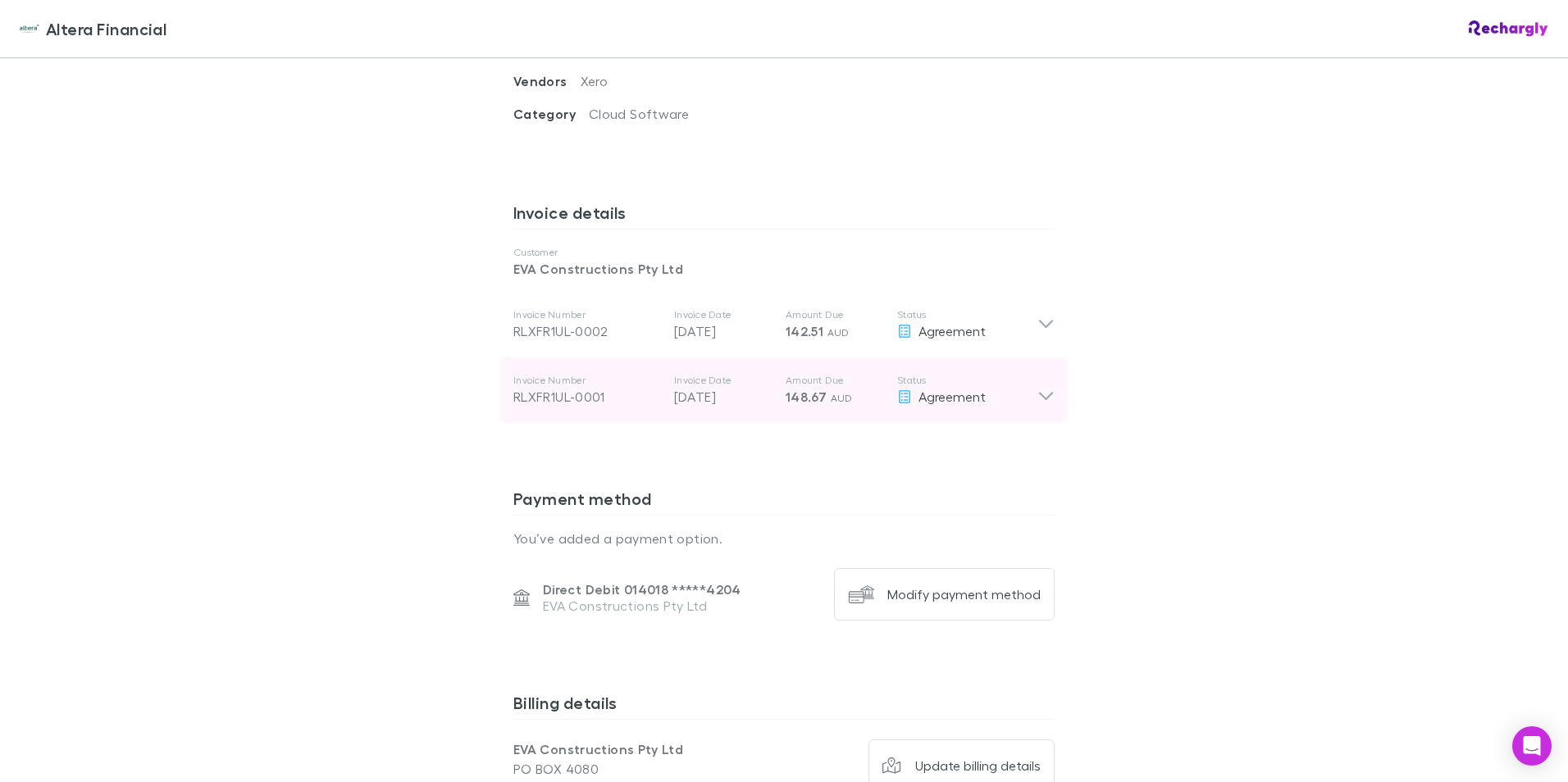
scroll to position [820, 0]
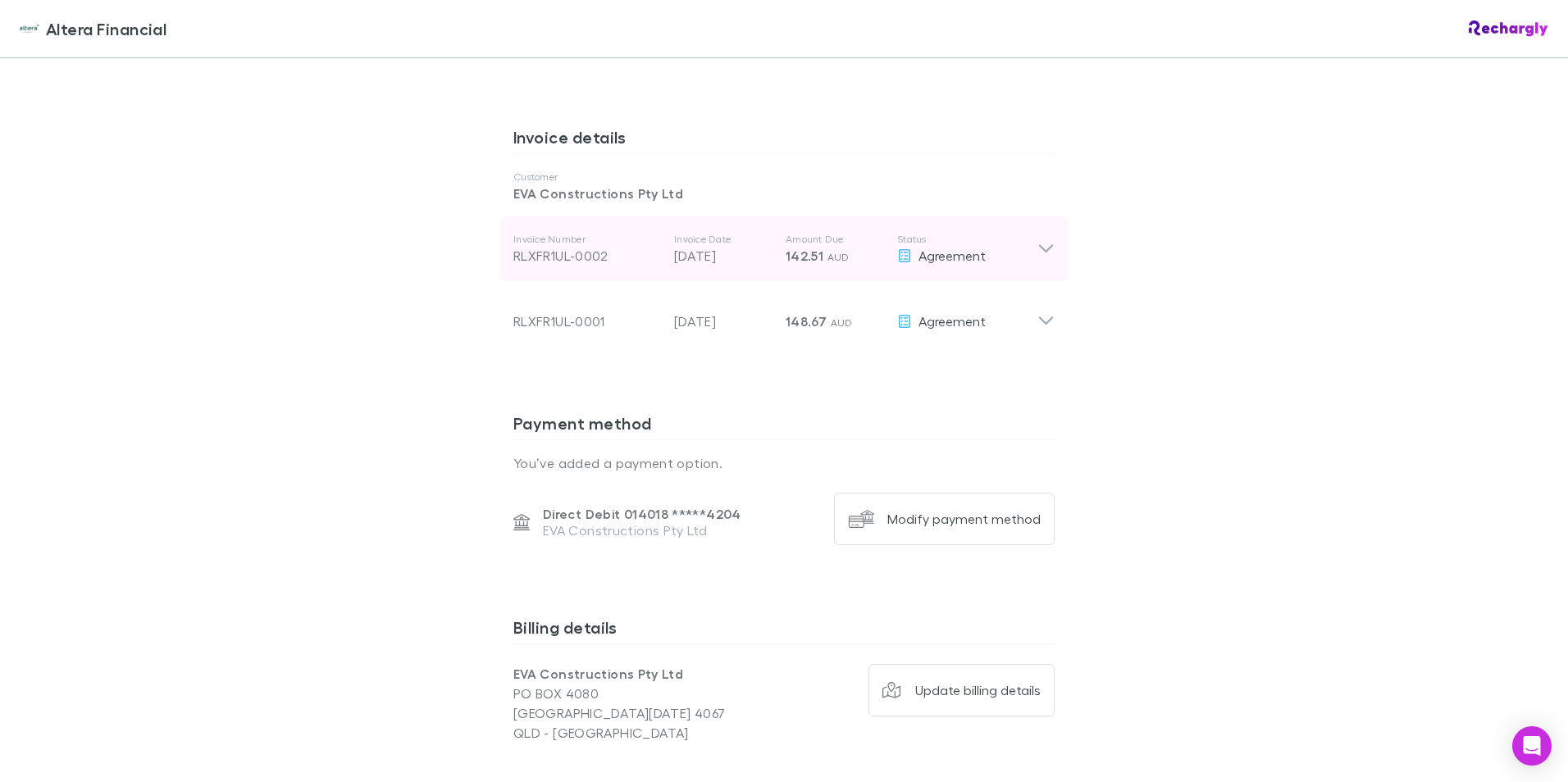
click at [1037, 251] on icon at bounding box center [1046, 248] width 17 height 20
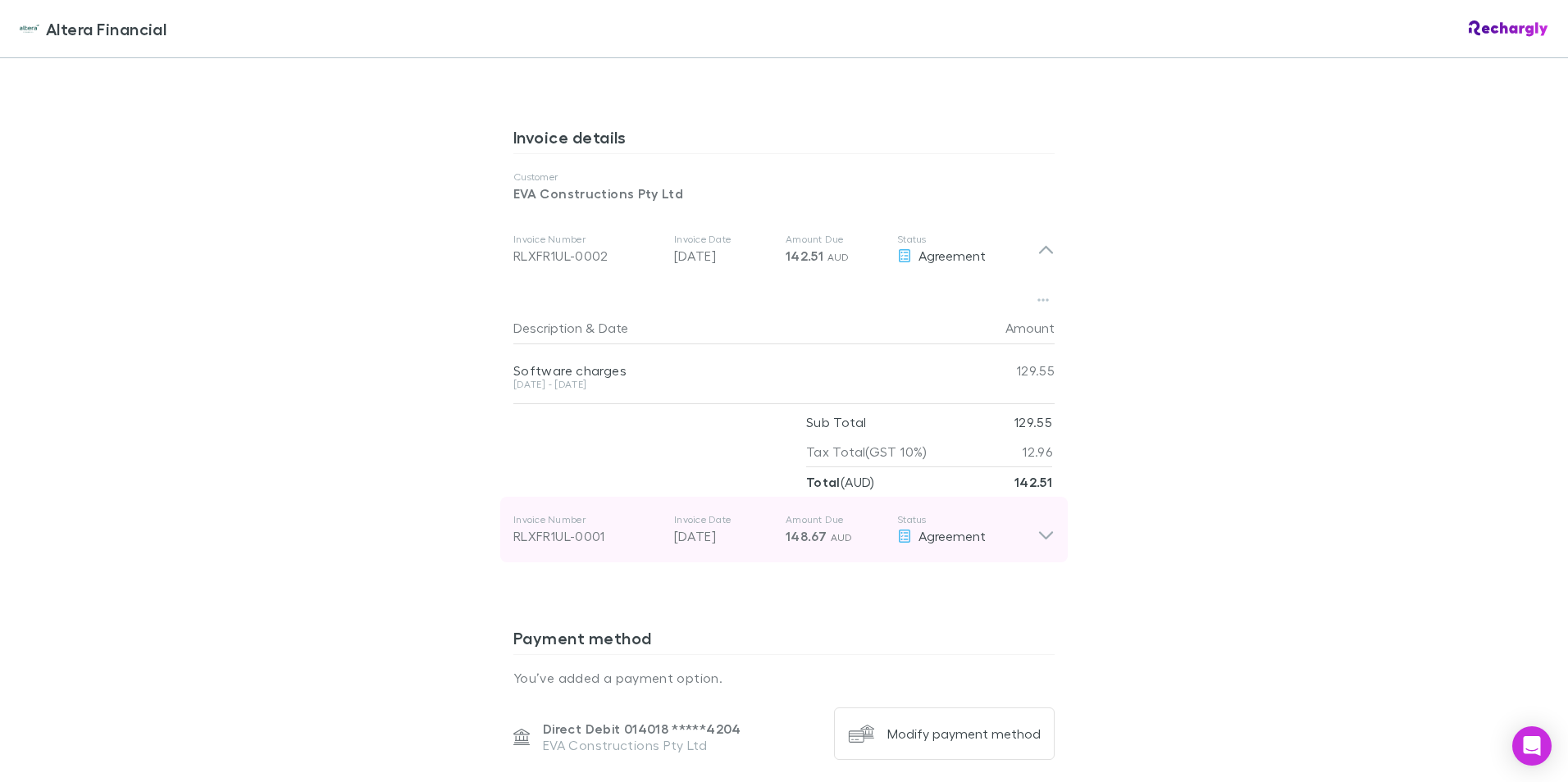
click at [1039, 535] on icon at bounding box center [1046, 529] width 17 height 33
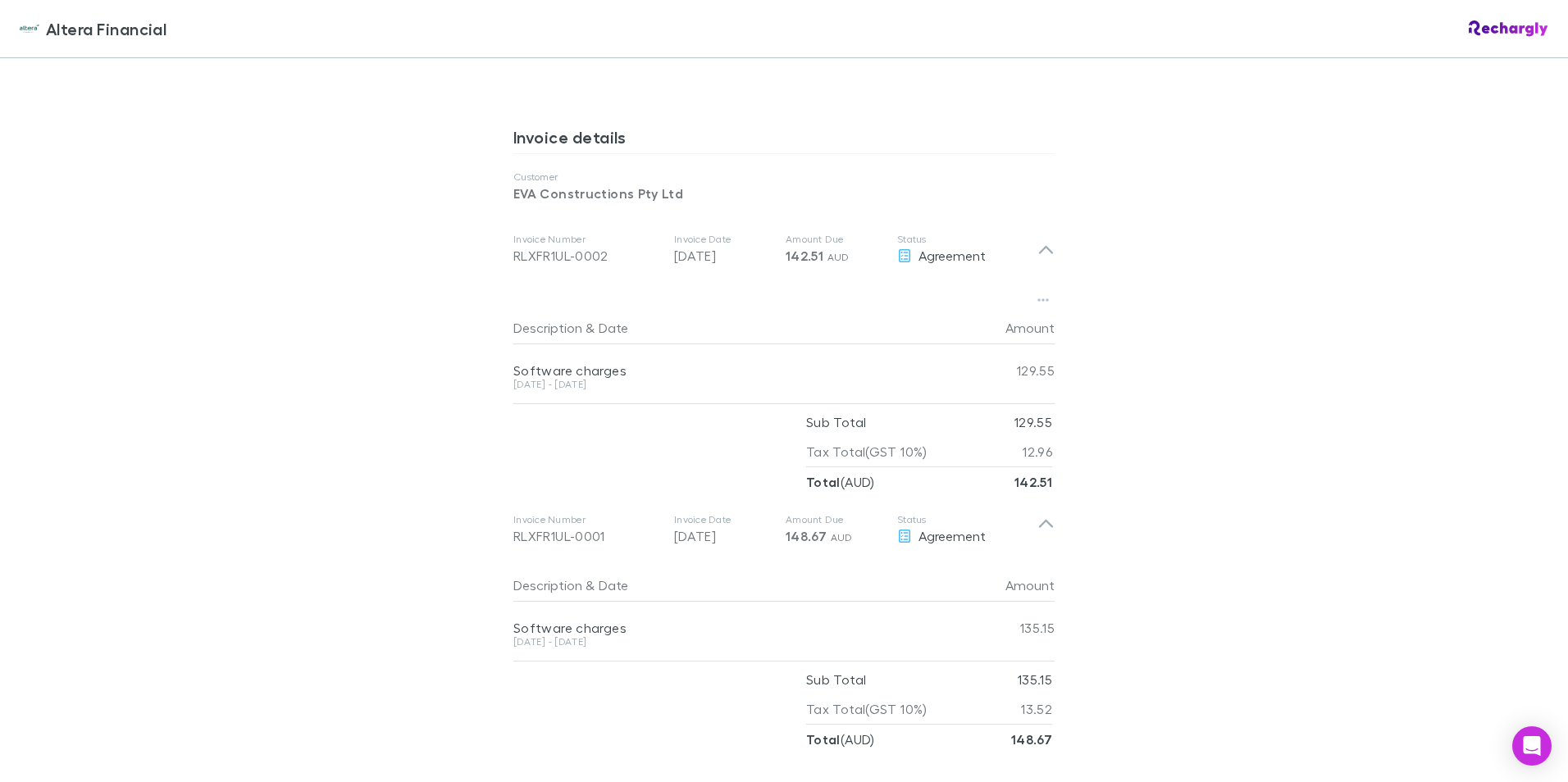
scroll to position [902, 0]
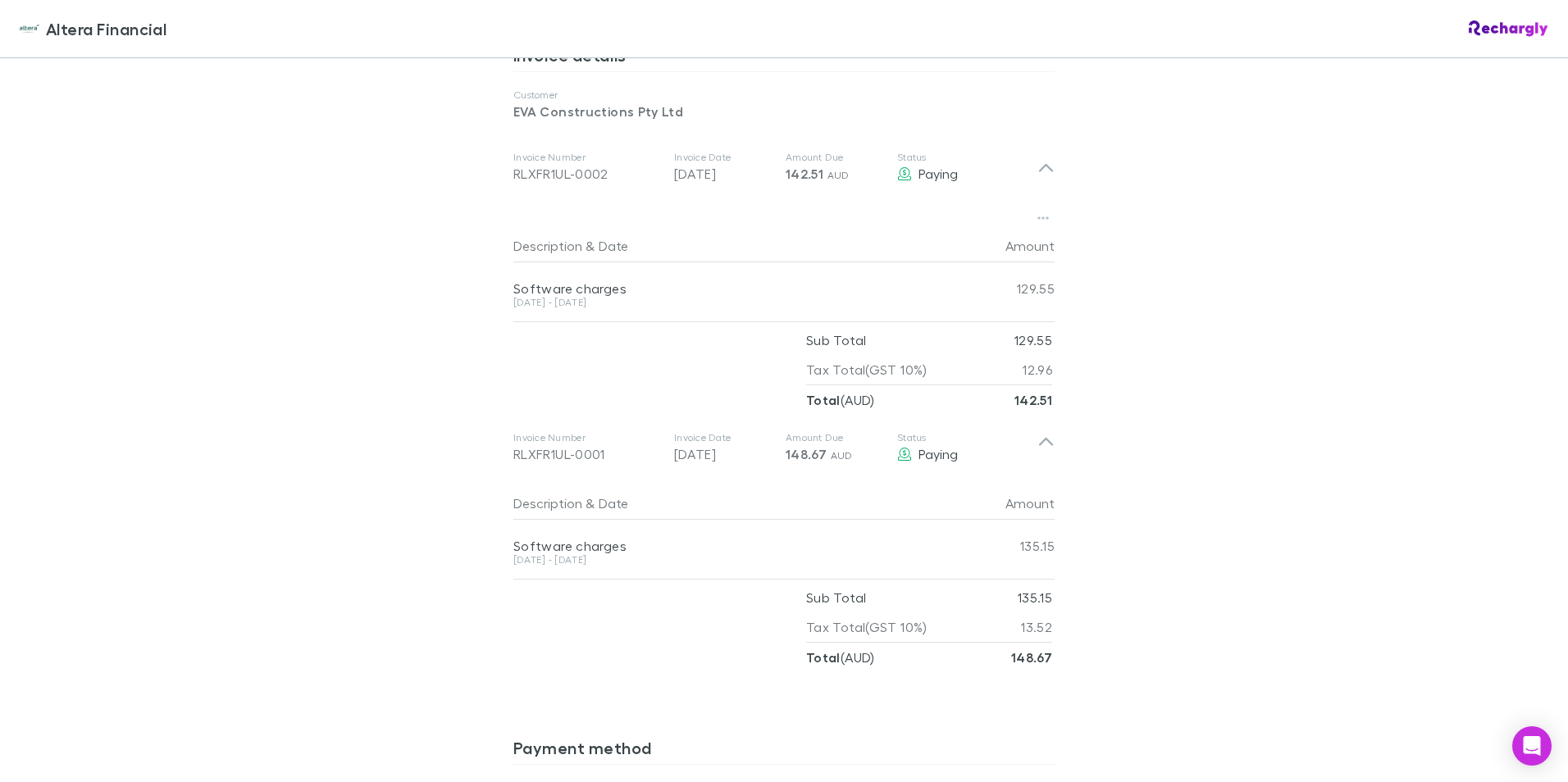
click at [128, 202] on div "Altera Financial Altera Financial Software subscriptions agreement Altera Finan…" at bounding box center [784, 391] width 1568 height 782
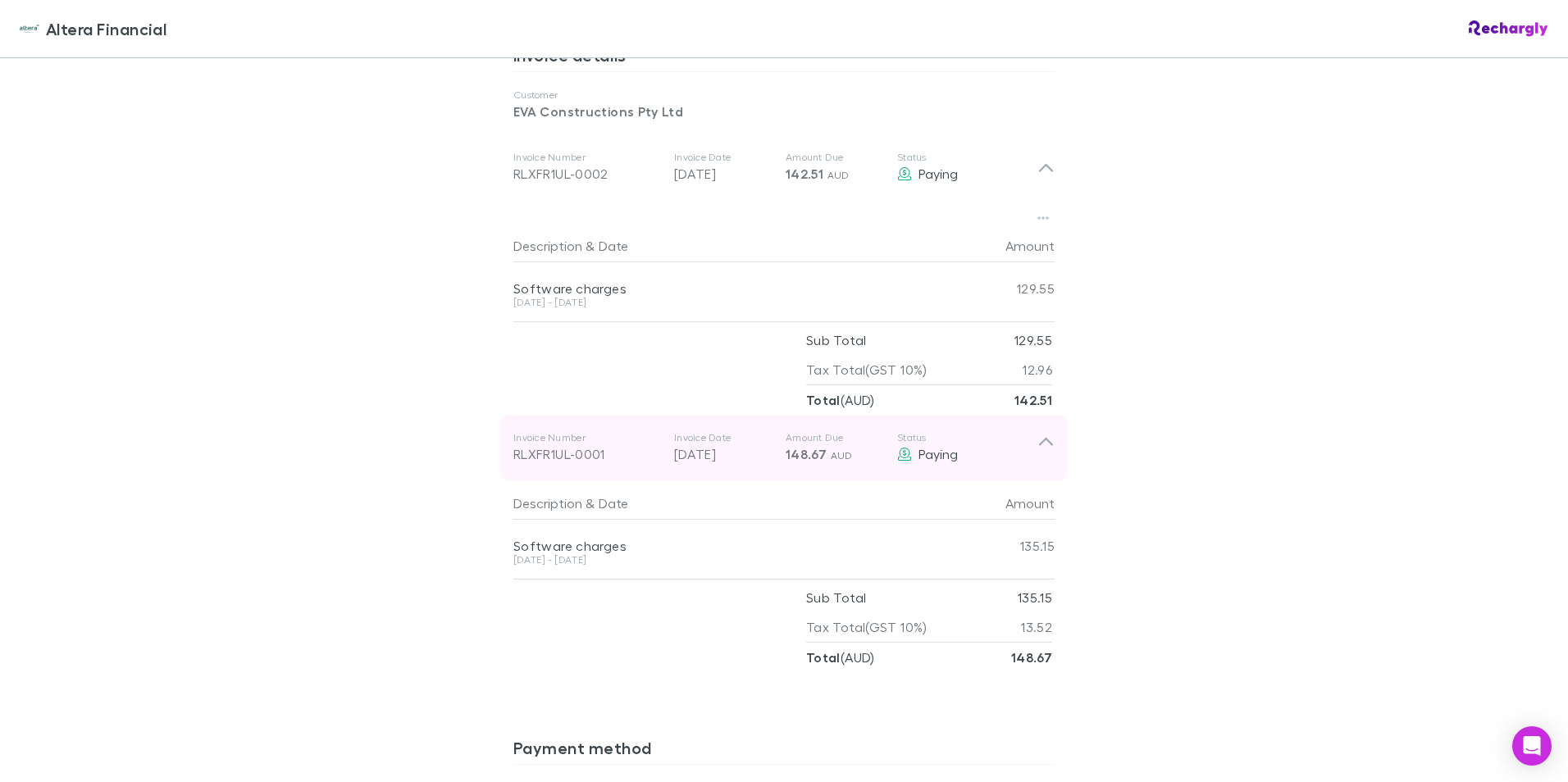
drag, startPoint x: 603, startPoint y: 455, endPoint x: 496, endPoint y: 459, distance: 107.1
click at [500, 459] on div "Invoice Number RLXFR1UL-0001 Invoice Date 15 Jul 2025 Amount Due 148.67 AUD Sta…" at bounding box center [783, 447] width 567 height 66
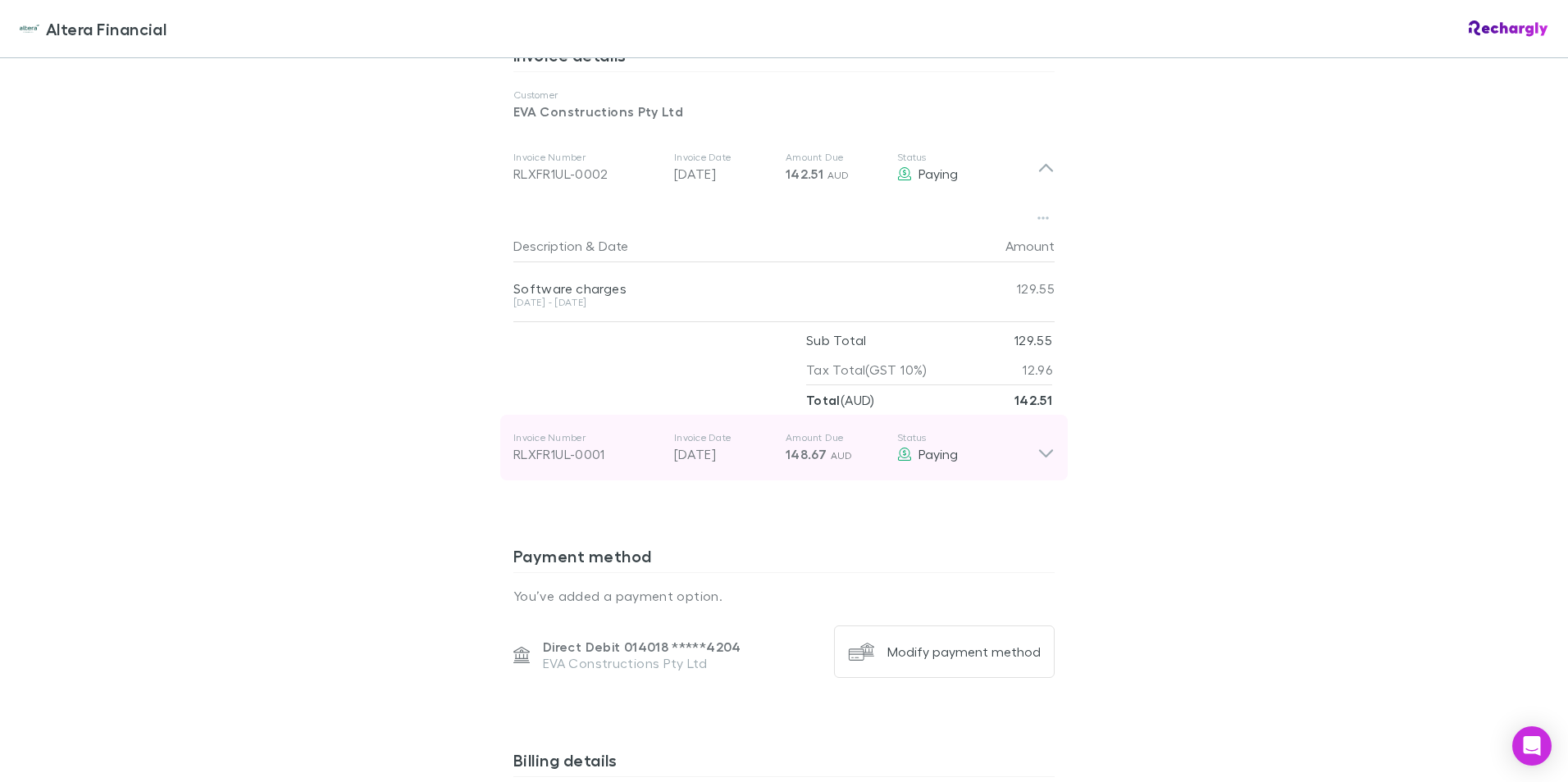
drag, startPoint x: 611, startPoint y: 455, endPoint x: 504, endPoint y: 459, distance: 107.1
click at [489, 459] on div "Altera Financial Altera Financial Software subscriptions agreement Altera Finan…" at bounding box center [784, 391] width 1568 height 782
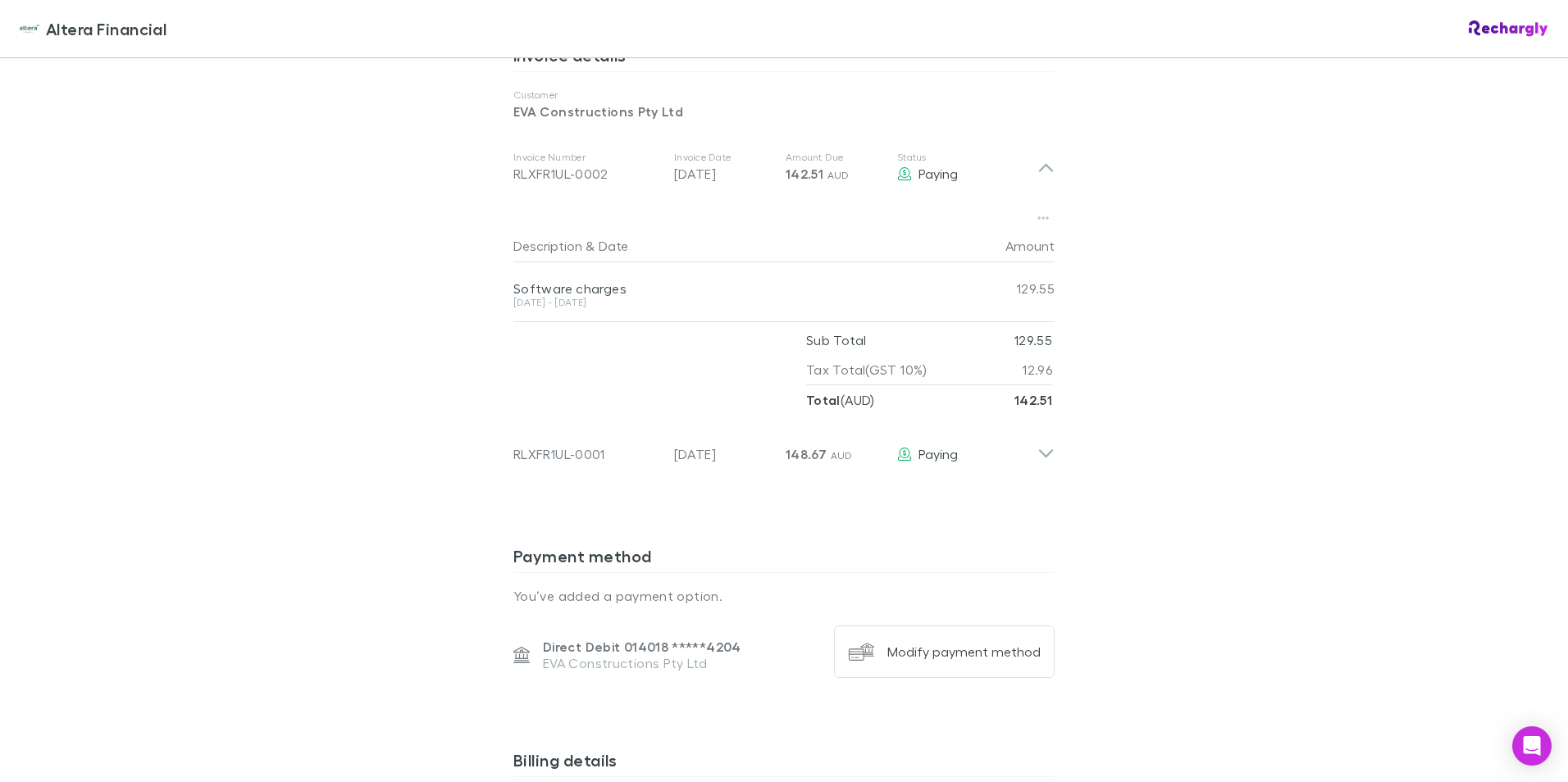
drag, startPoint x: 1045, startPoint y: 453, endPoint x: 757, endPoint y: 498, distance: 291.5
click at [1043, 454] on icon at bounding box center [1046, 454] width 14 height 8
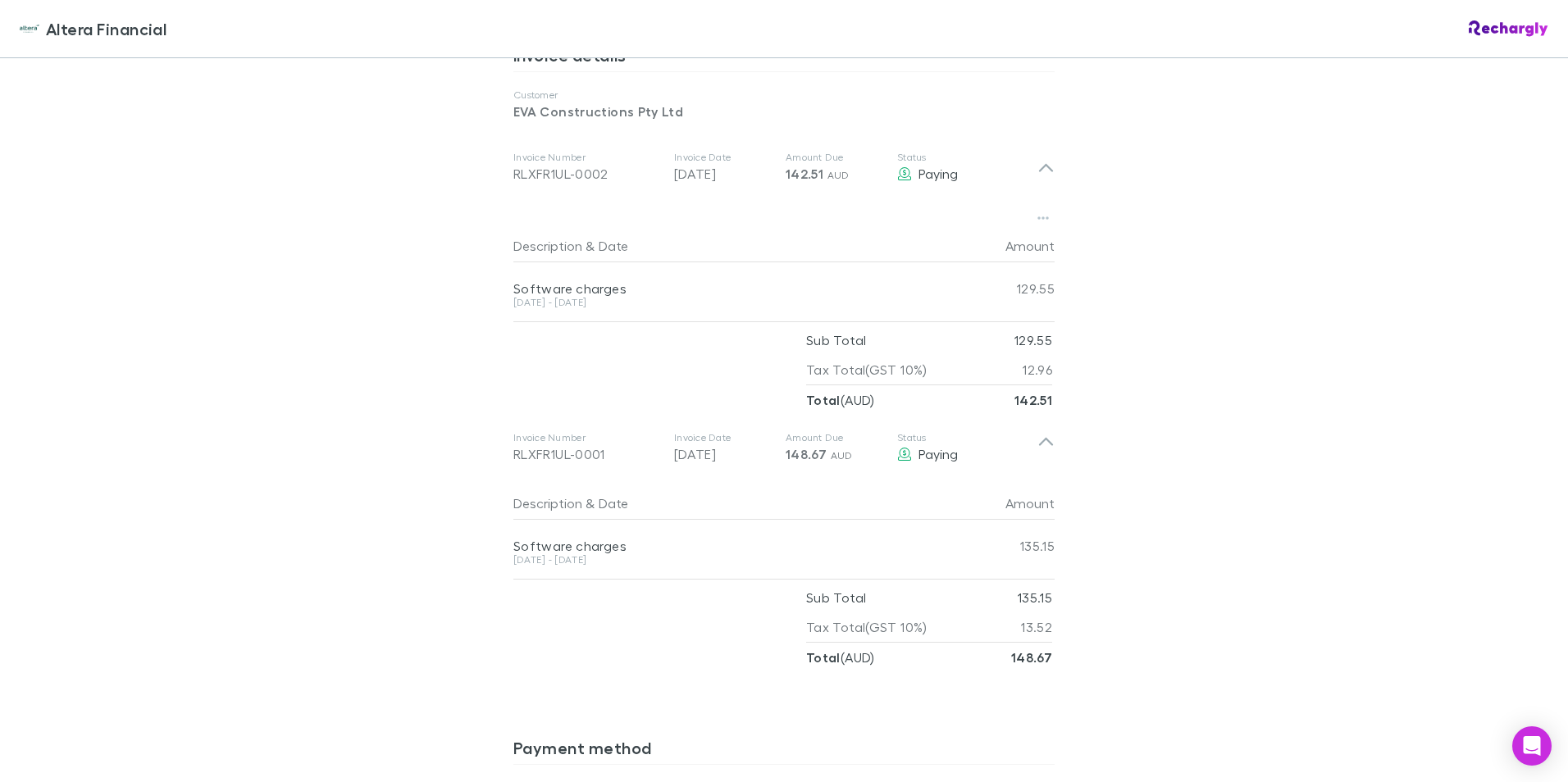
drag, startPoint x: 611, startPoint y: 565, endPoint x: 491, endPoint y: 548, distance: 121.2
click at [497, 548] on div "Altera Financial Software subscriptions agreement Altera Financial has partnere…" at bounding box center [784, 295] width 574 height 2279
copy div "Software charges 16 Jun - 11 Aug 2025"
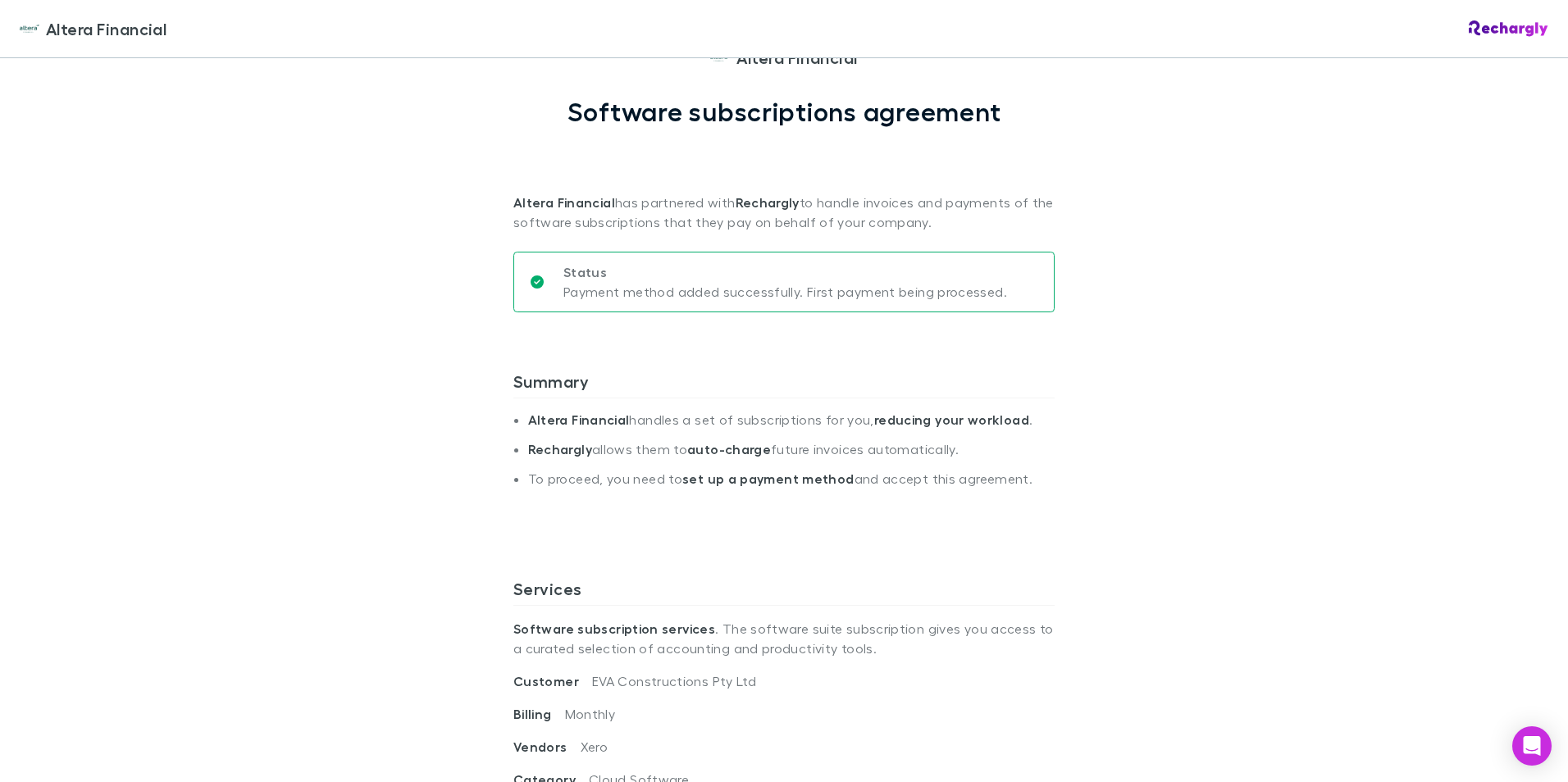
scroll to position [0, 0]
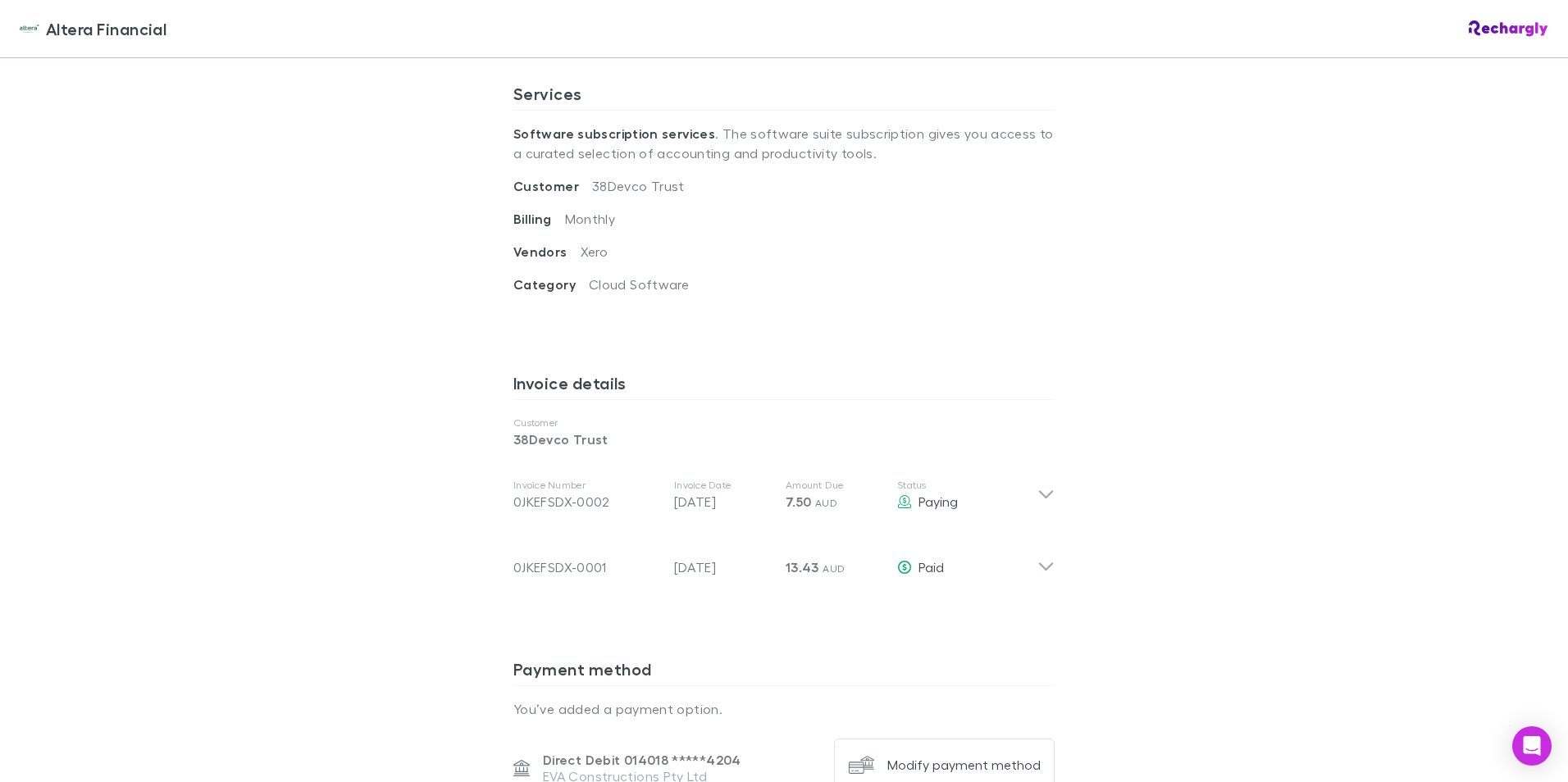
scroll to position [656, 0]
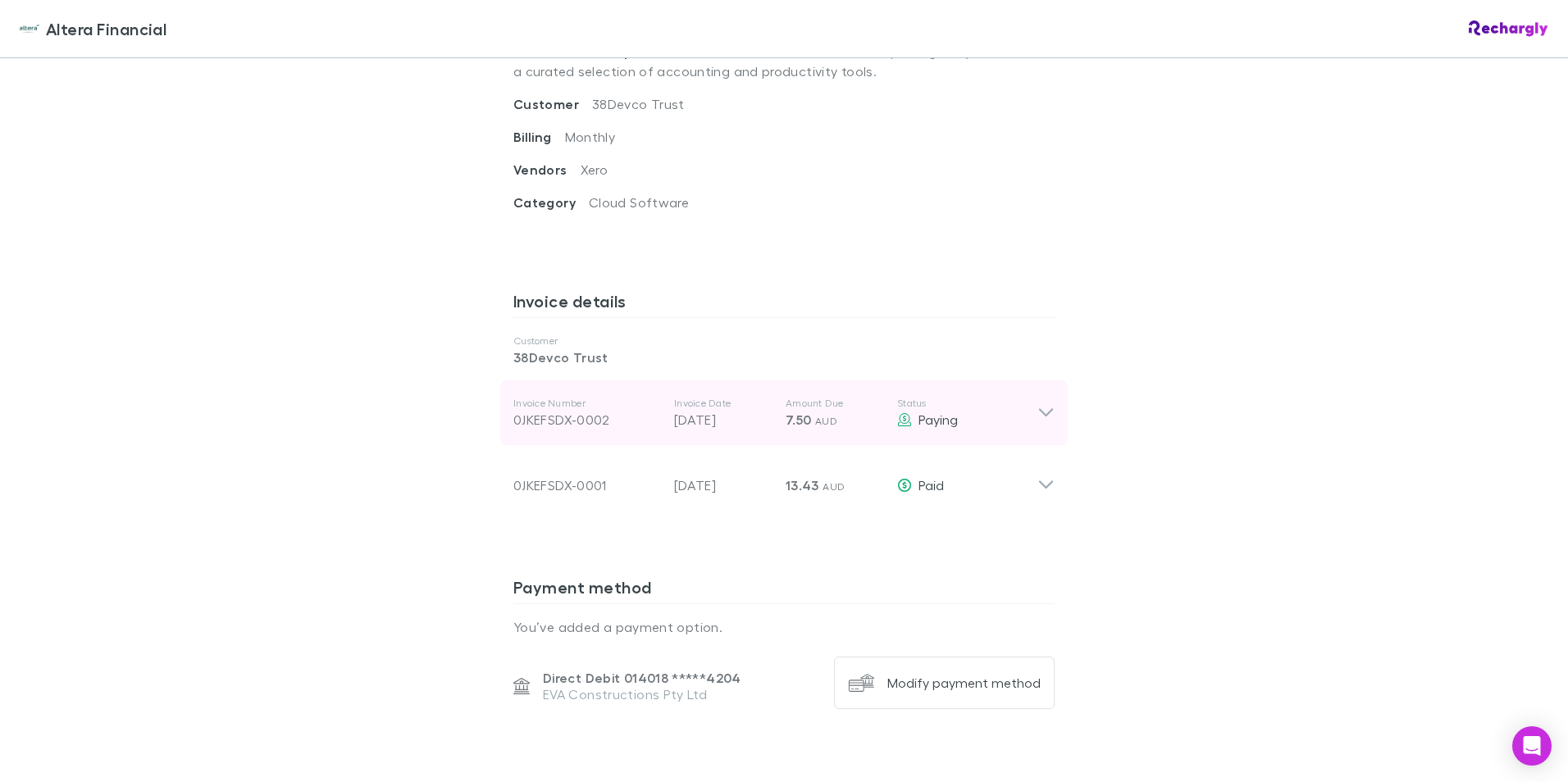
click at [1043, 412] on icon at bounding box center [1046, 413] width 14 height 8
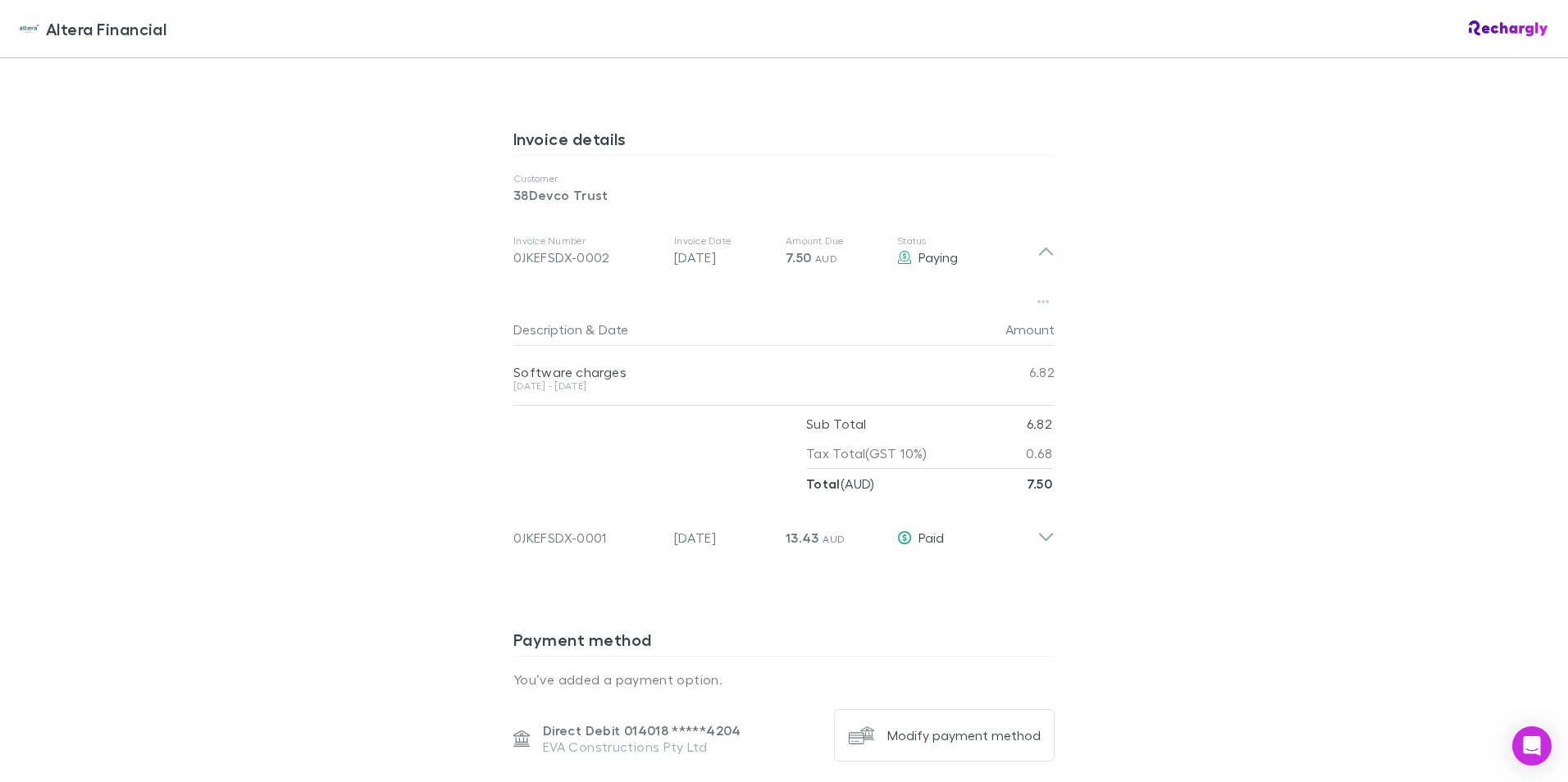
scroll to position [820, 0]
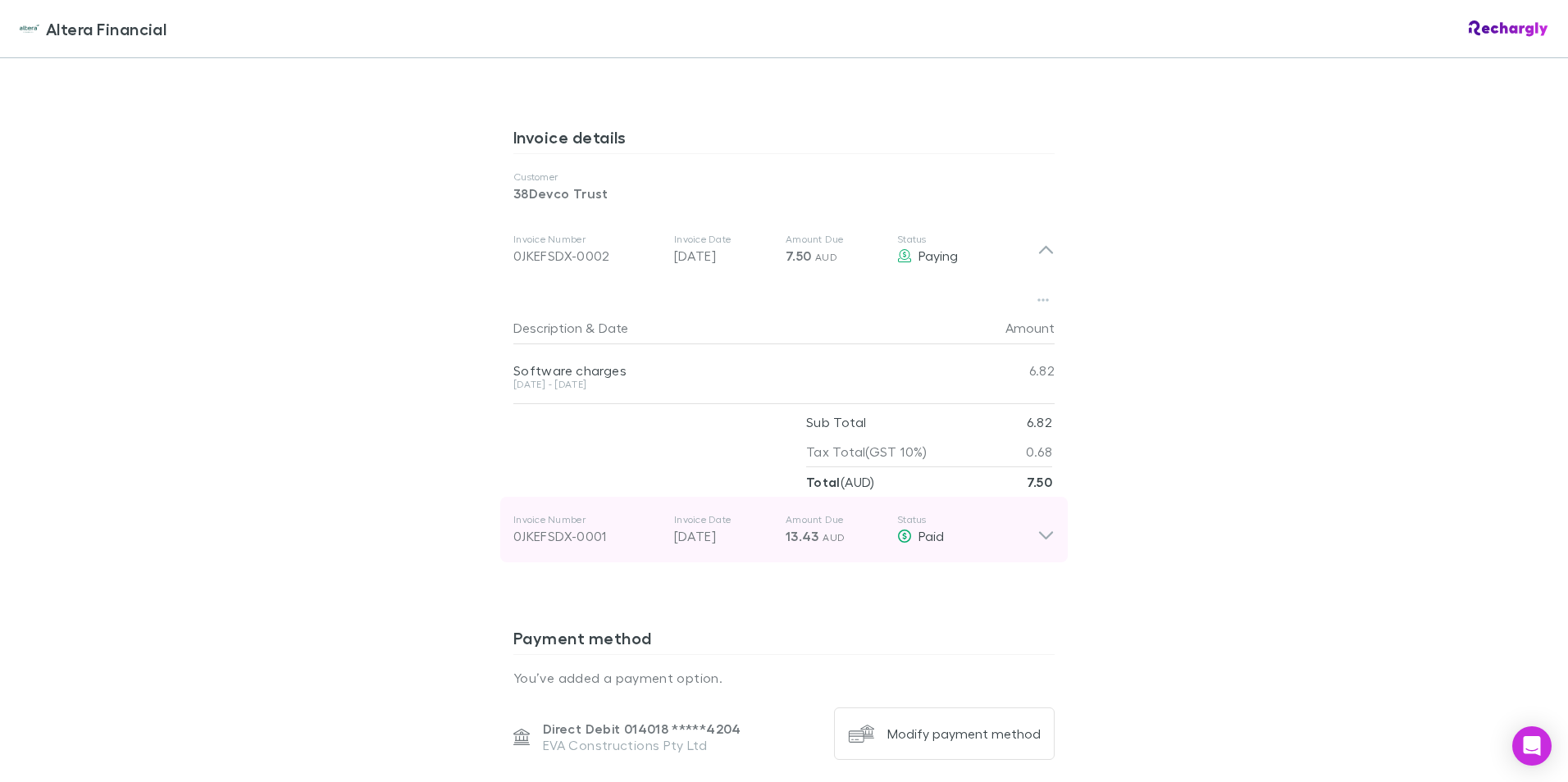
click at [1037, 531] on icon at bounding box center [1046, 529] width 17 height 33
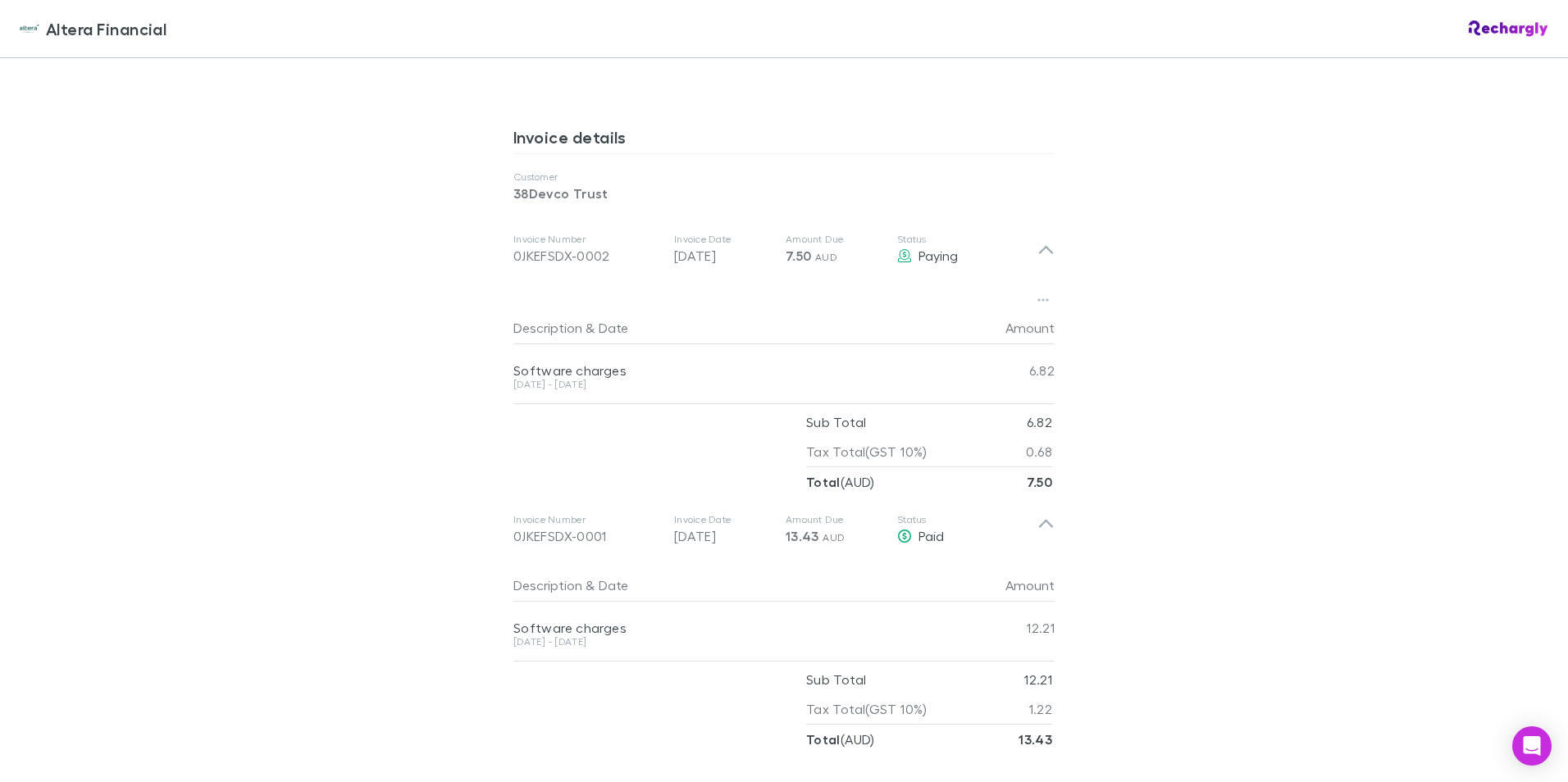
scroll to position [902, 0]
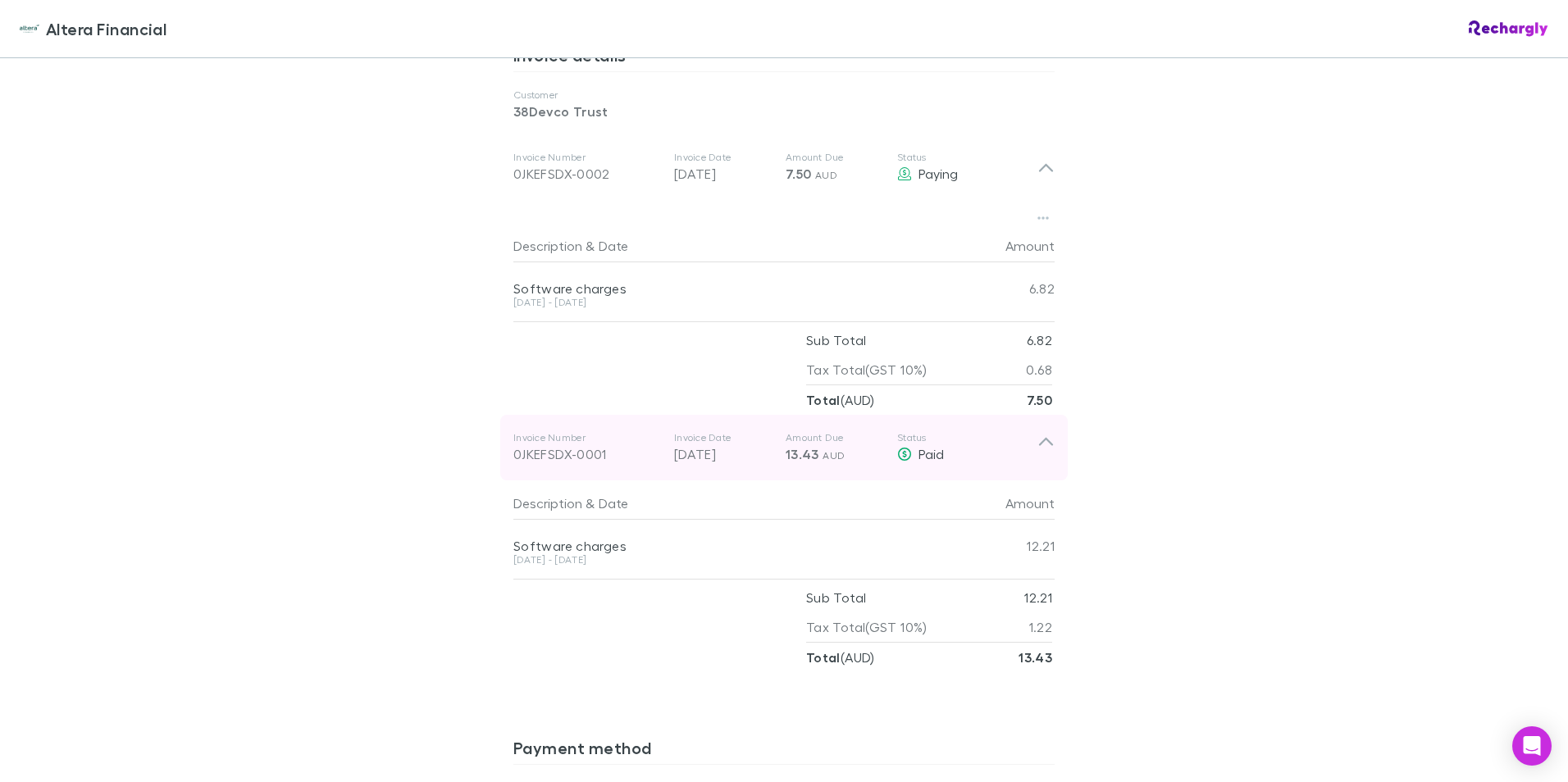
drag, startPoint x: 600, startPoint y: 456, endPoint x: 497, endPoint y: 454, distance: 103.0
click at [500, 454] on div "Invoice Number 0JKEFSDX-0001 Invoice Date 15 Jul 2025 Amount Due 13.43 AUD Stat…" at bounding box center [783, 447] width 567 height 66
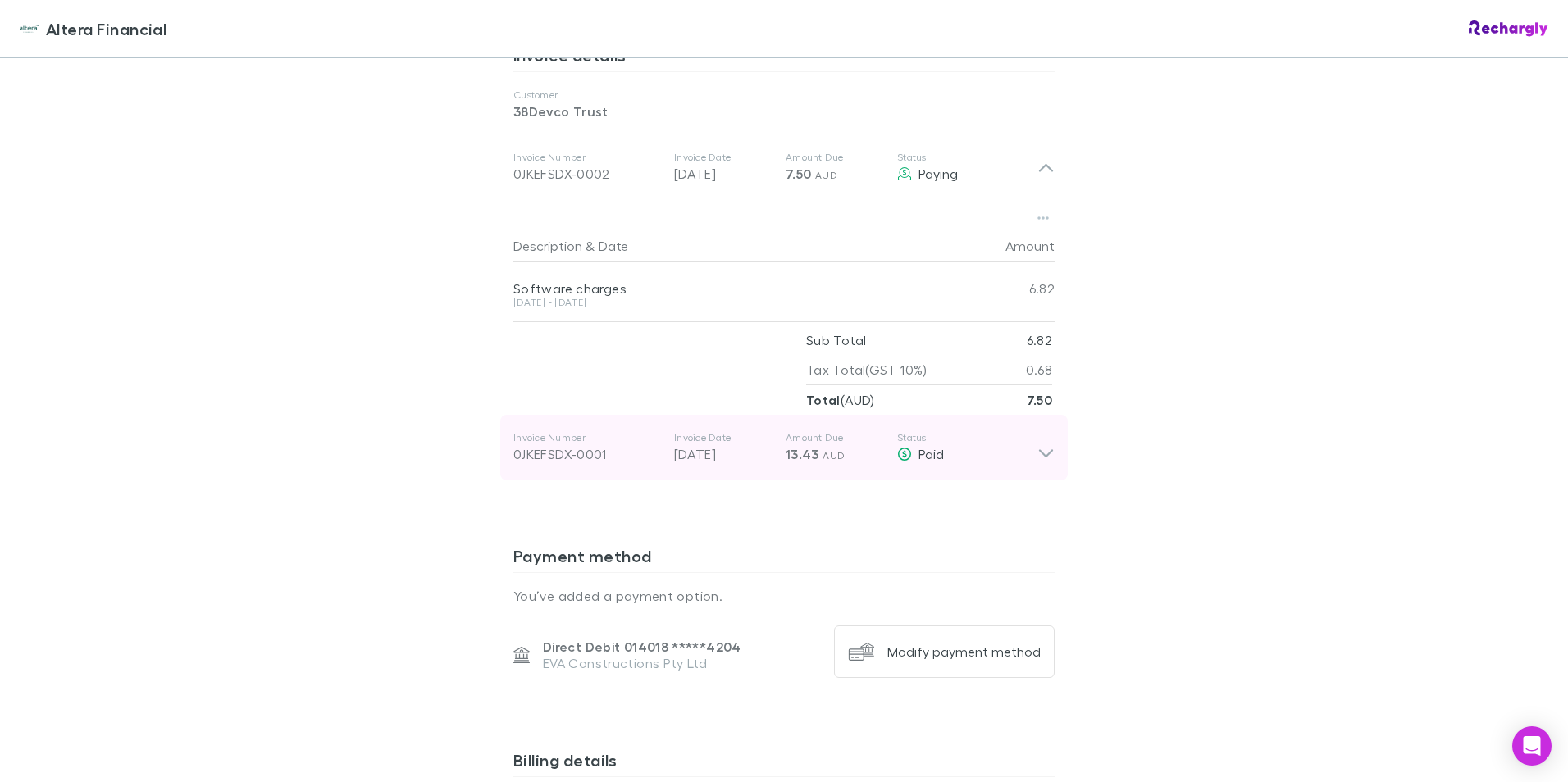
click at [599, 460] on div "0JKEFSDX-0001" at bounding box center [586, 454] width 147 height 20
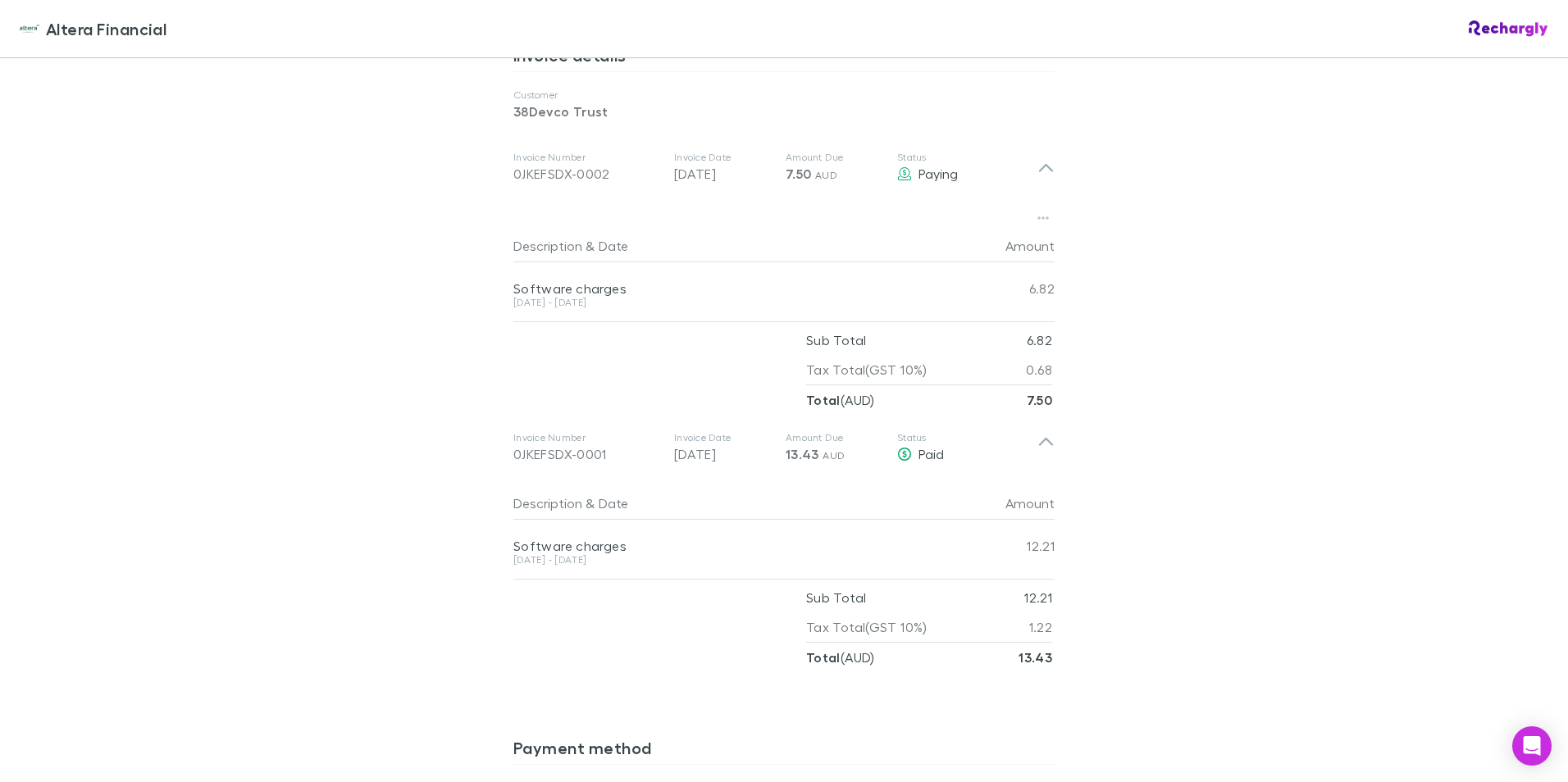
drag, startPoint x: 618, startPoint y: 565, endPoint x: 496, endPoint y: 549, distance: 123.0
click at [500, 549] on div "Description & Date Amount Software charges 17 Jun - 11 Aug 2025 12.21 Sub Total…" at bounding box center [783, 576] width 567 height 192
copy div "Software charges 17 Jun - 11 Aug 2025"
drag, startPoint x: 1425, startPoint y: 431, endPoint x: 1364, endPoint y: 406, distance: 65.9
click at [1425, 431] on div "Altera Financial Altera Financial Software subscriptions agreement Altera Finan…" at bounding box center [784, 391] width 1568 height 782
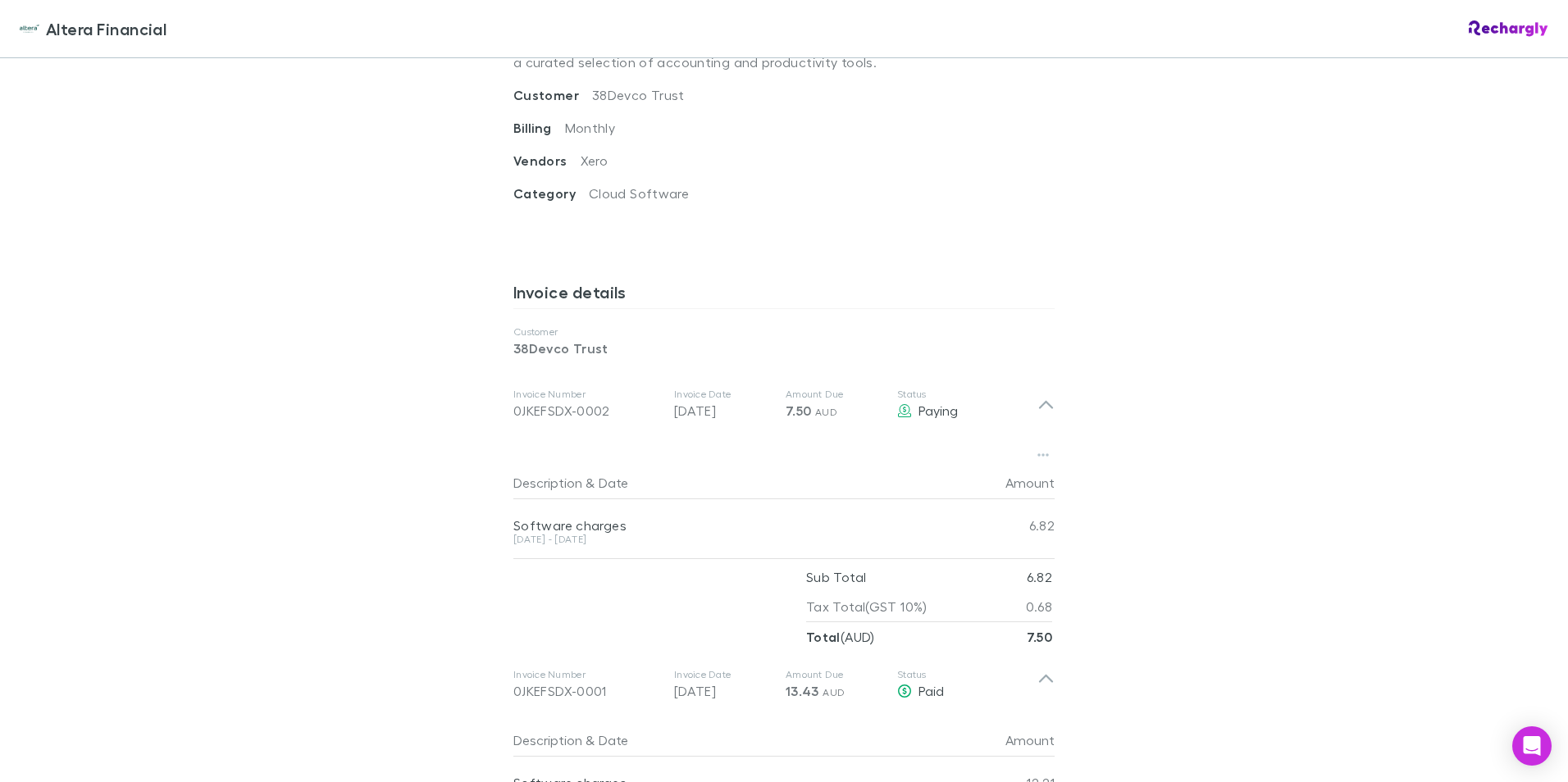
scroll to position [574, 0]
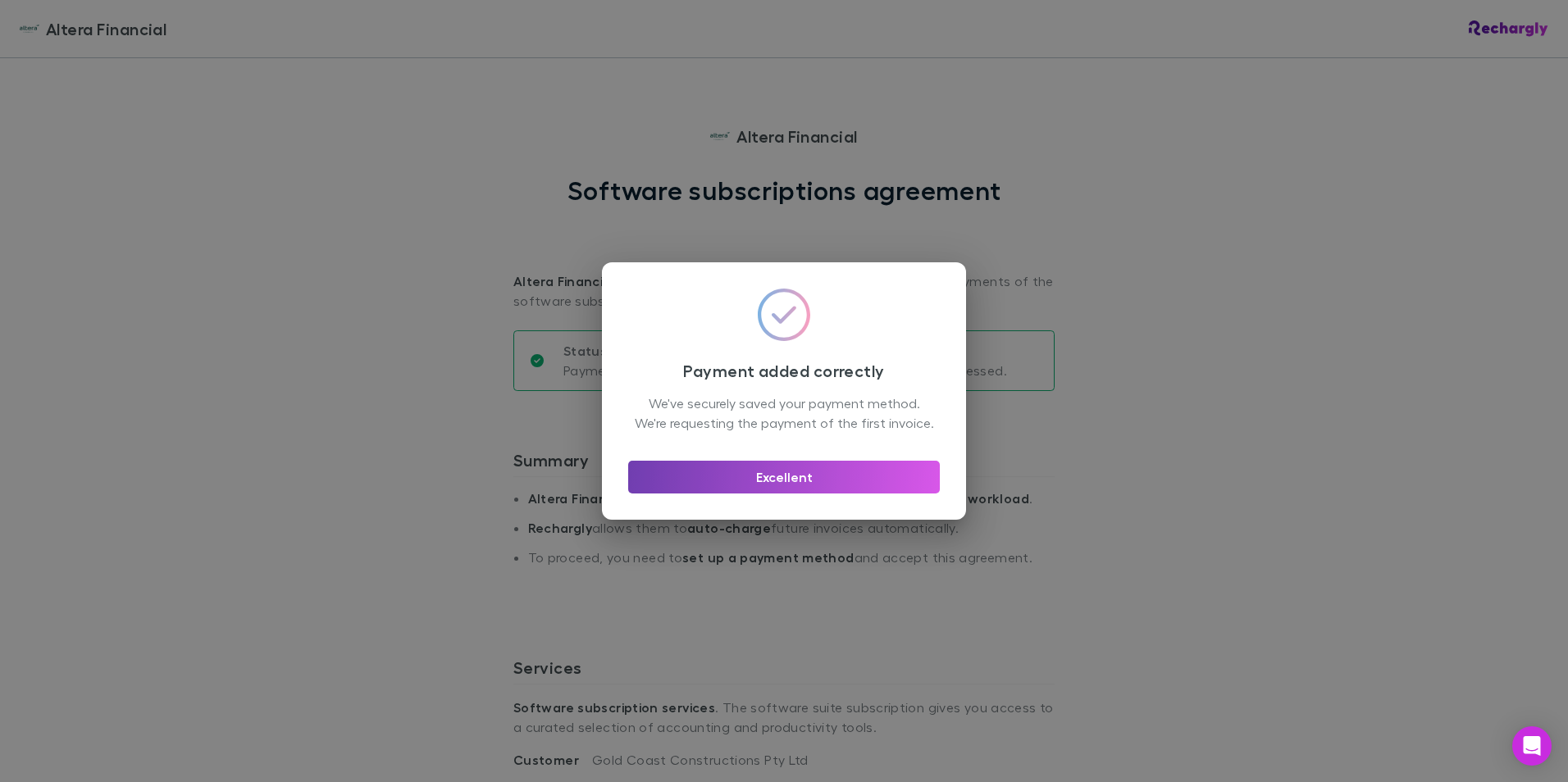
drag, startPoint x: 781, startPoint y: 484, endPoint x: 787, endPoint y: 460, distance: 24.7
click at [781, 484] on button "Excellent" at bounding box center [784, 476] width 311 height 33
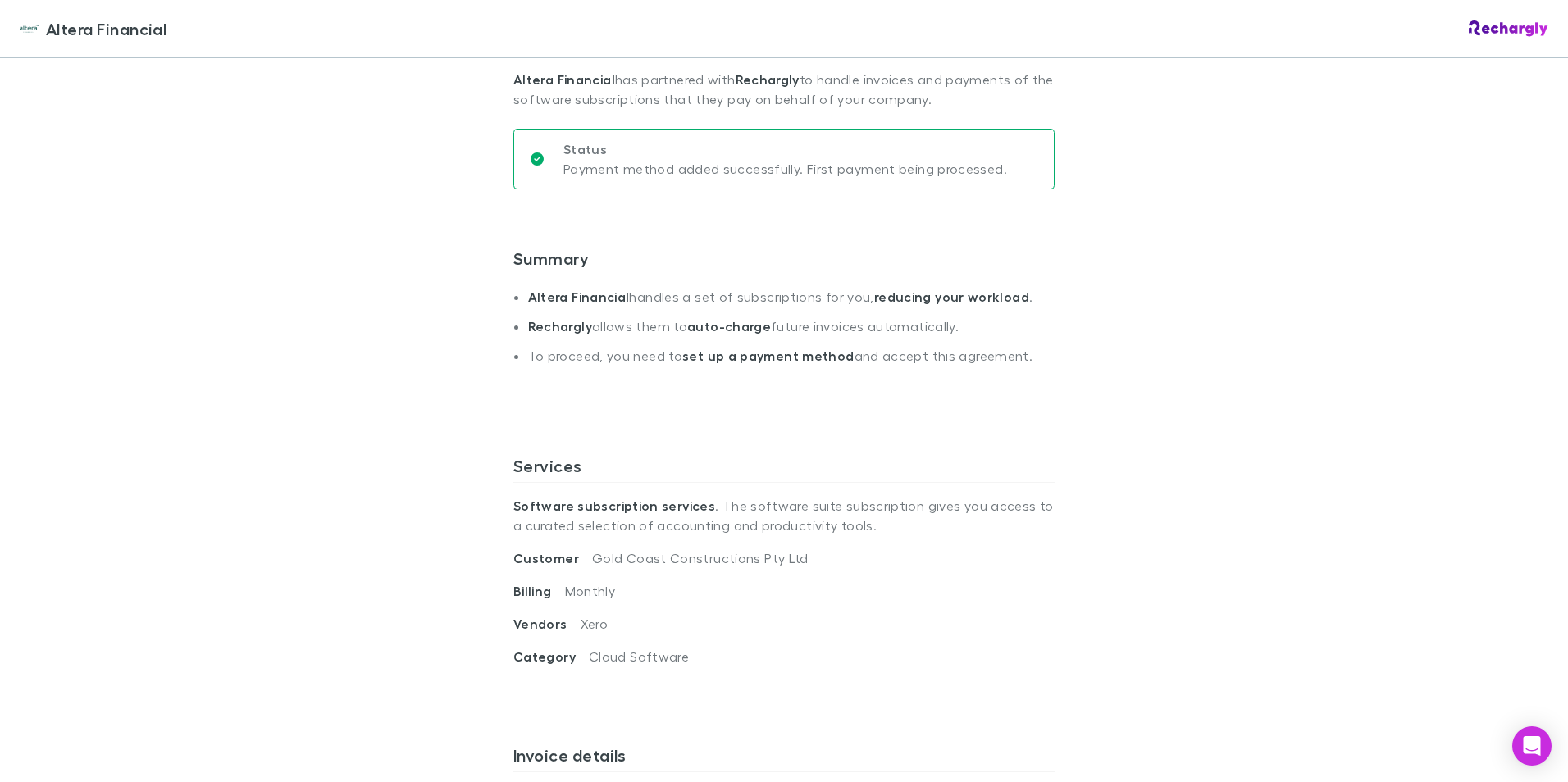
scroll to position [246, 0]
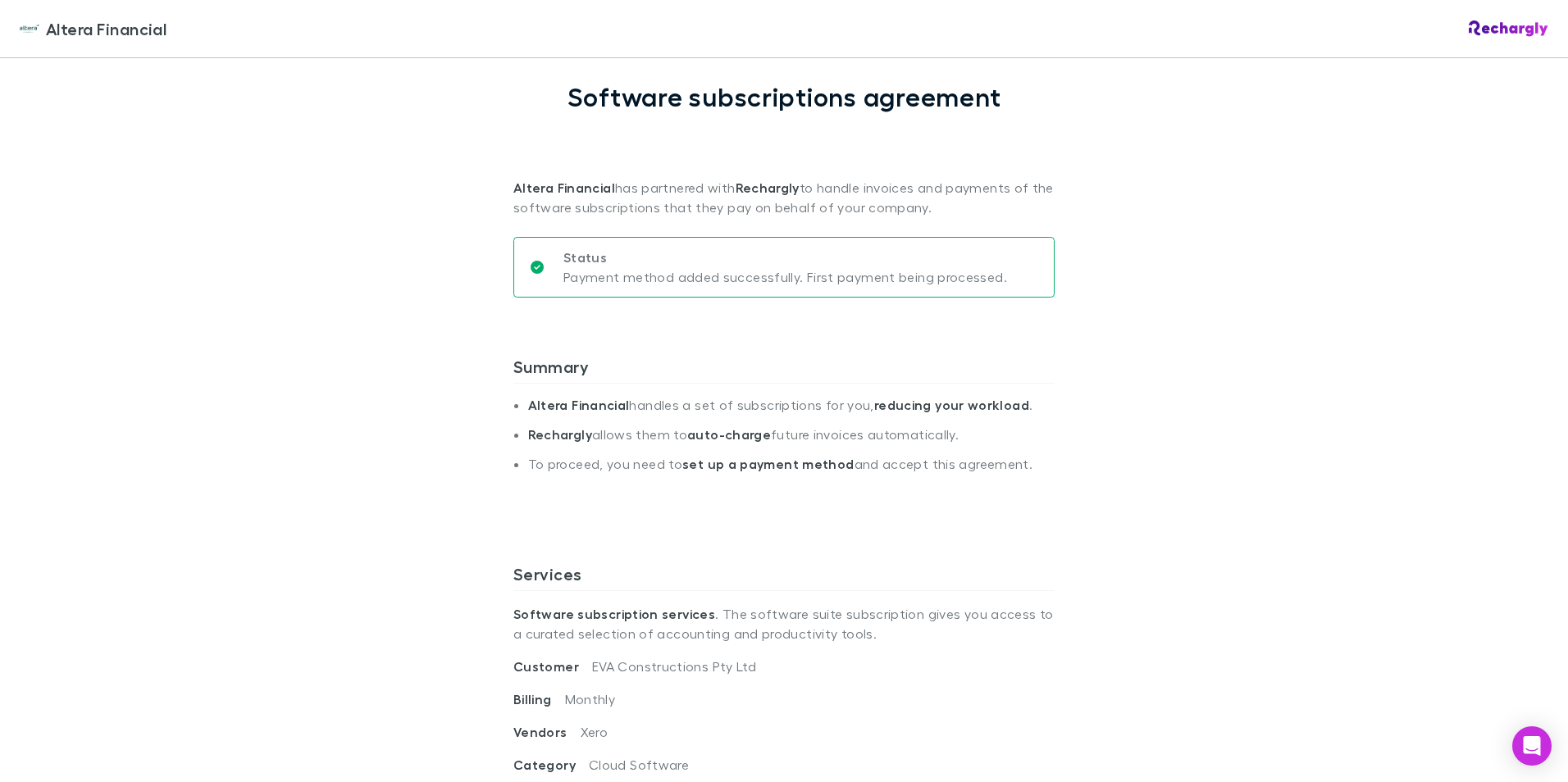
scroll to position [82, 0]
